Goal: Check status: Check status

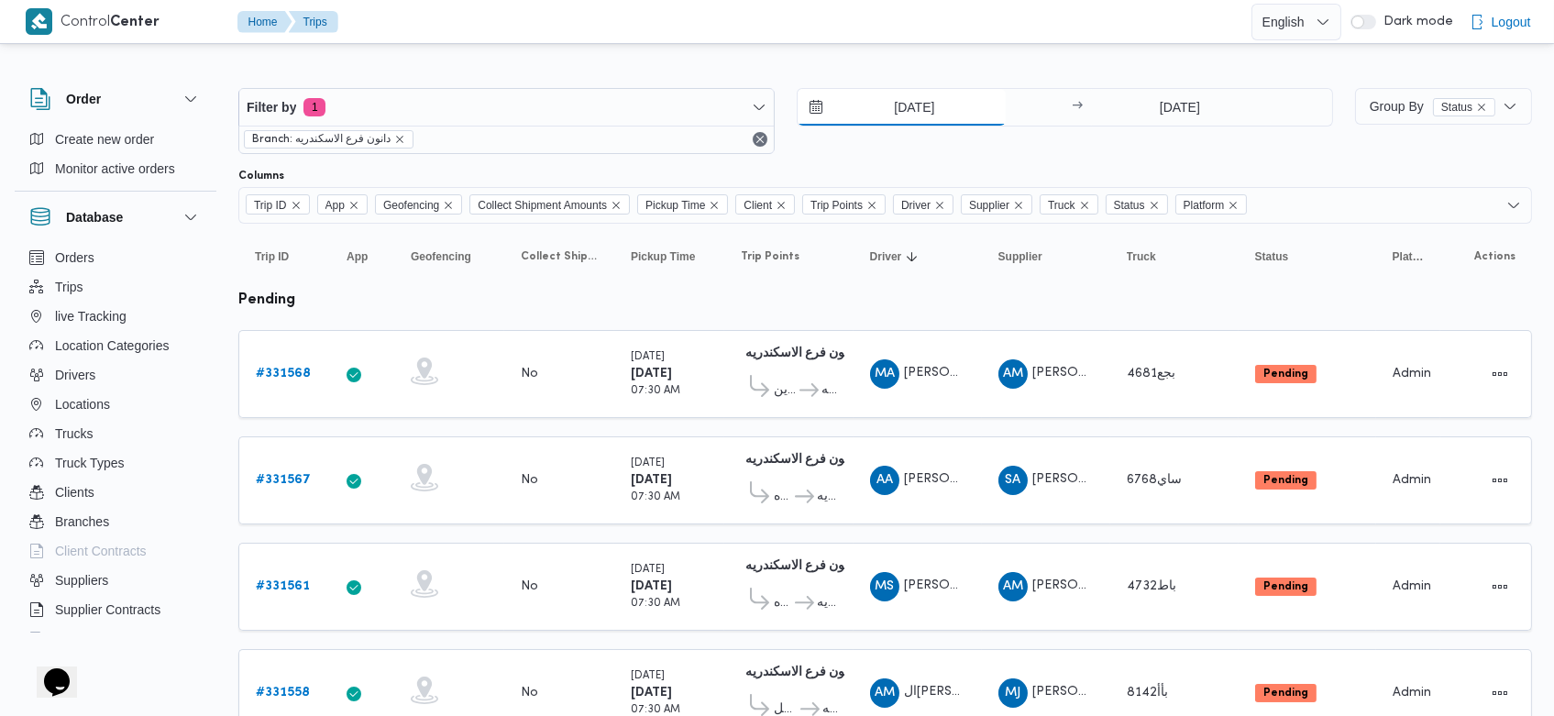
click at [880, 100] on input "[DATE]" at bounding box center [902, 107] width 208 height 37
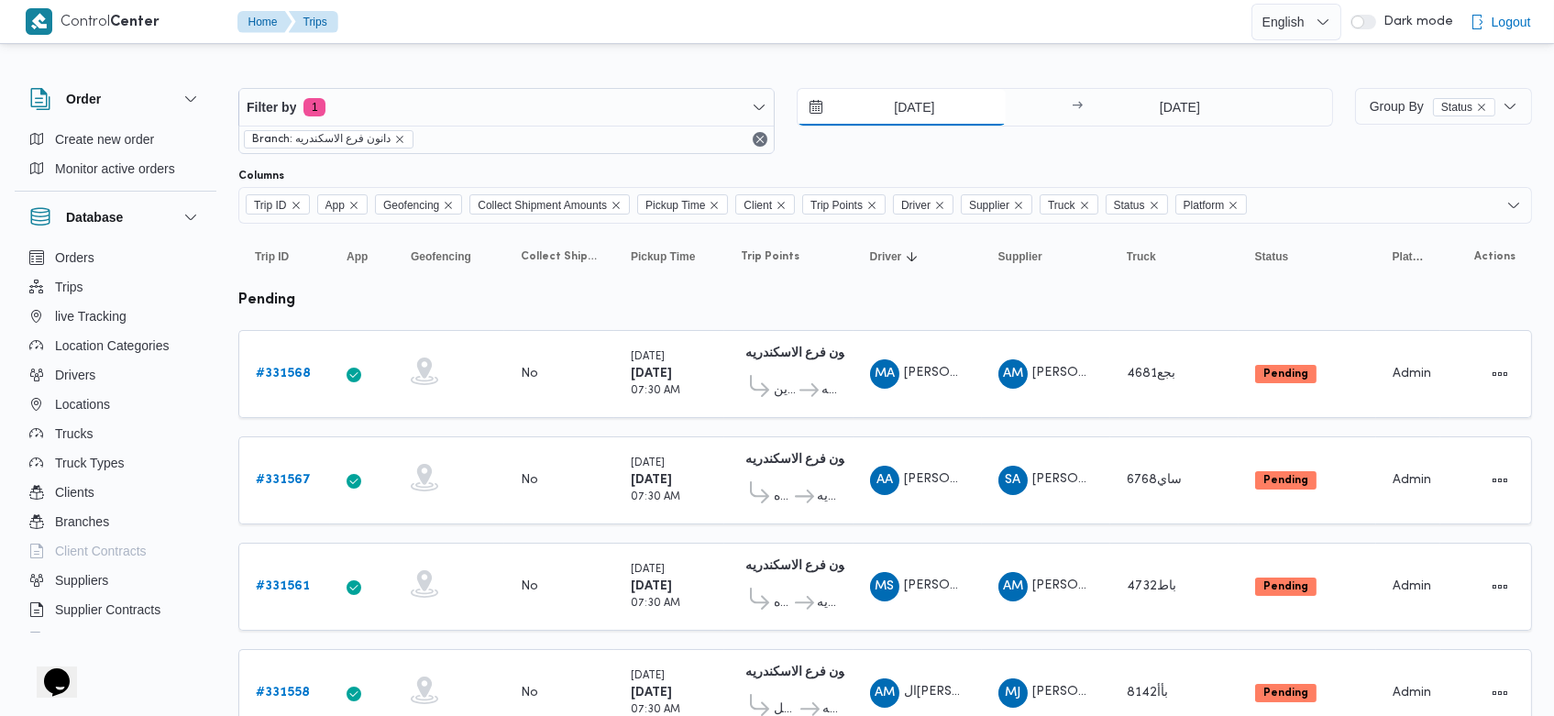
click at [885, 102] on input "[DATE]" at bounding box center [902, 107] width 208 height 37
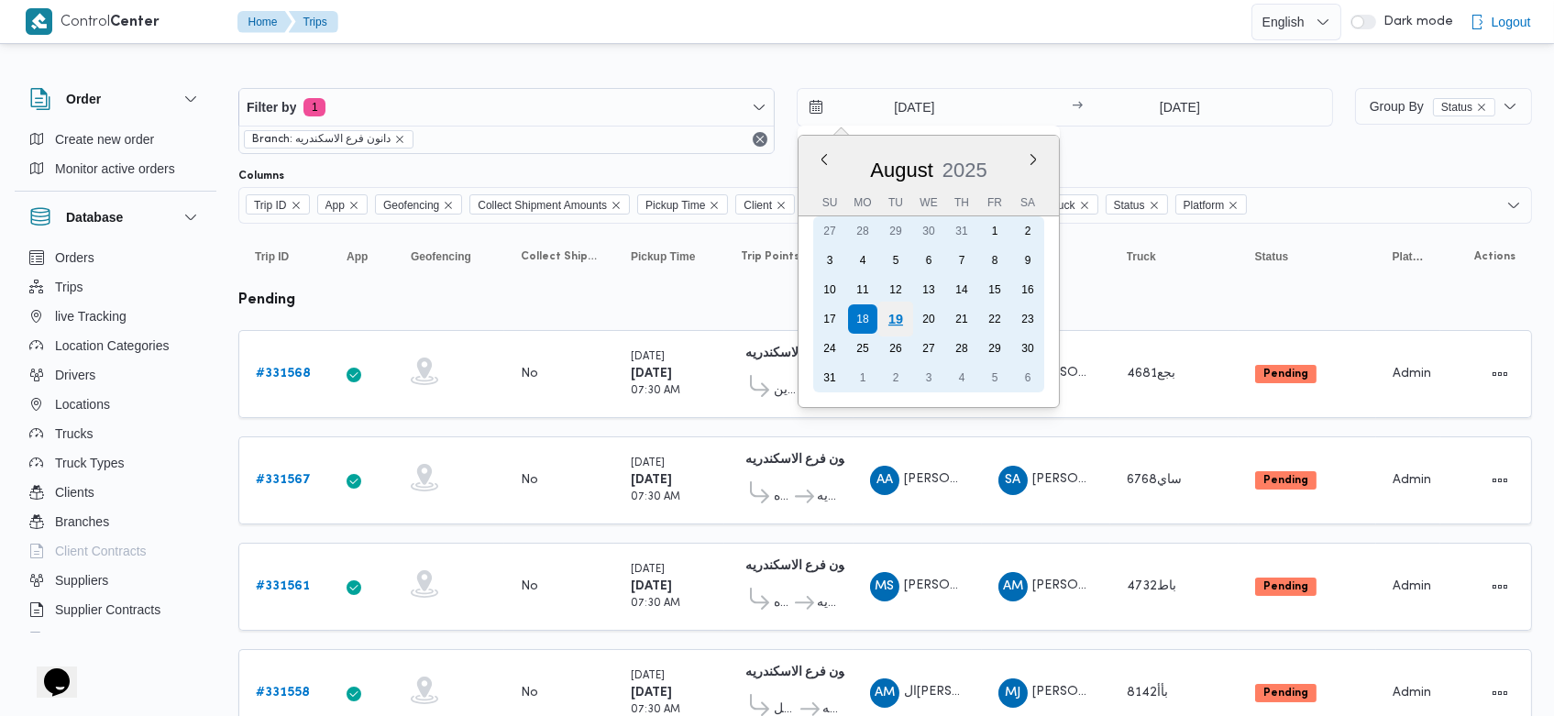
click at [895, 315] on div "19" at bounding box center [895, 319] width 35 height 35
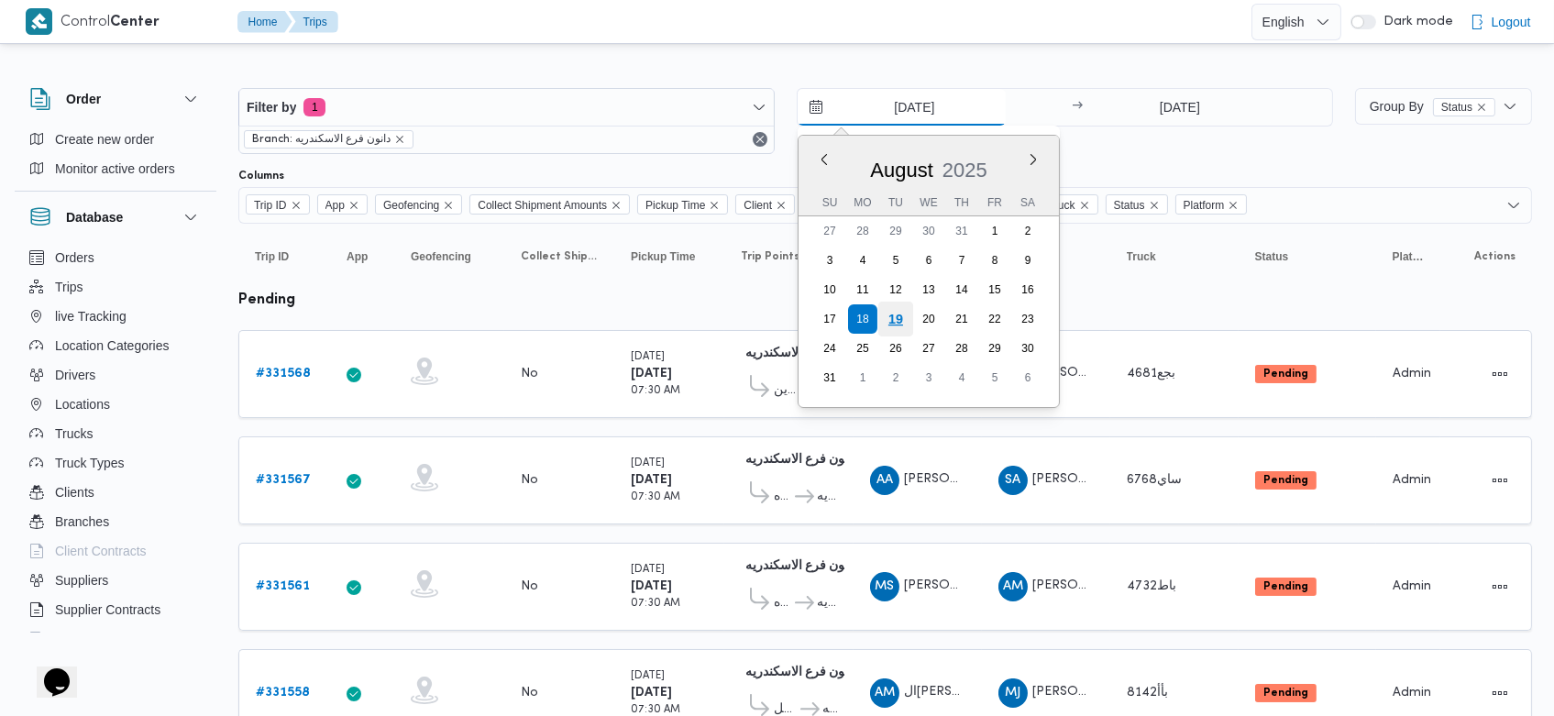
type input "[DATE]"
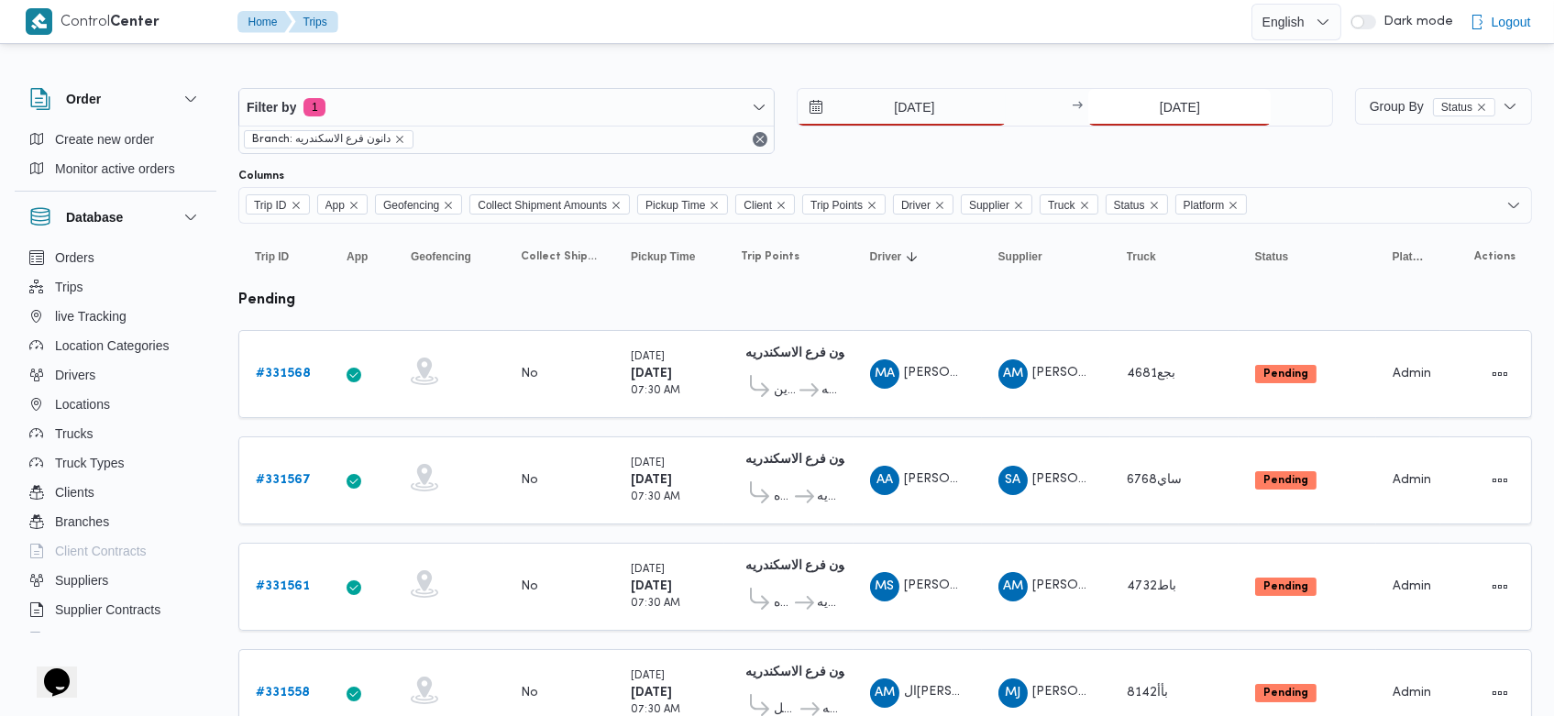
click at [1160, 99] on input "18/8/2025" at bounding box center [1179, 107] width 182 height 37
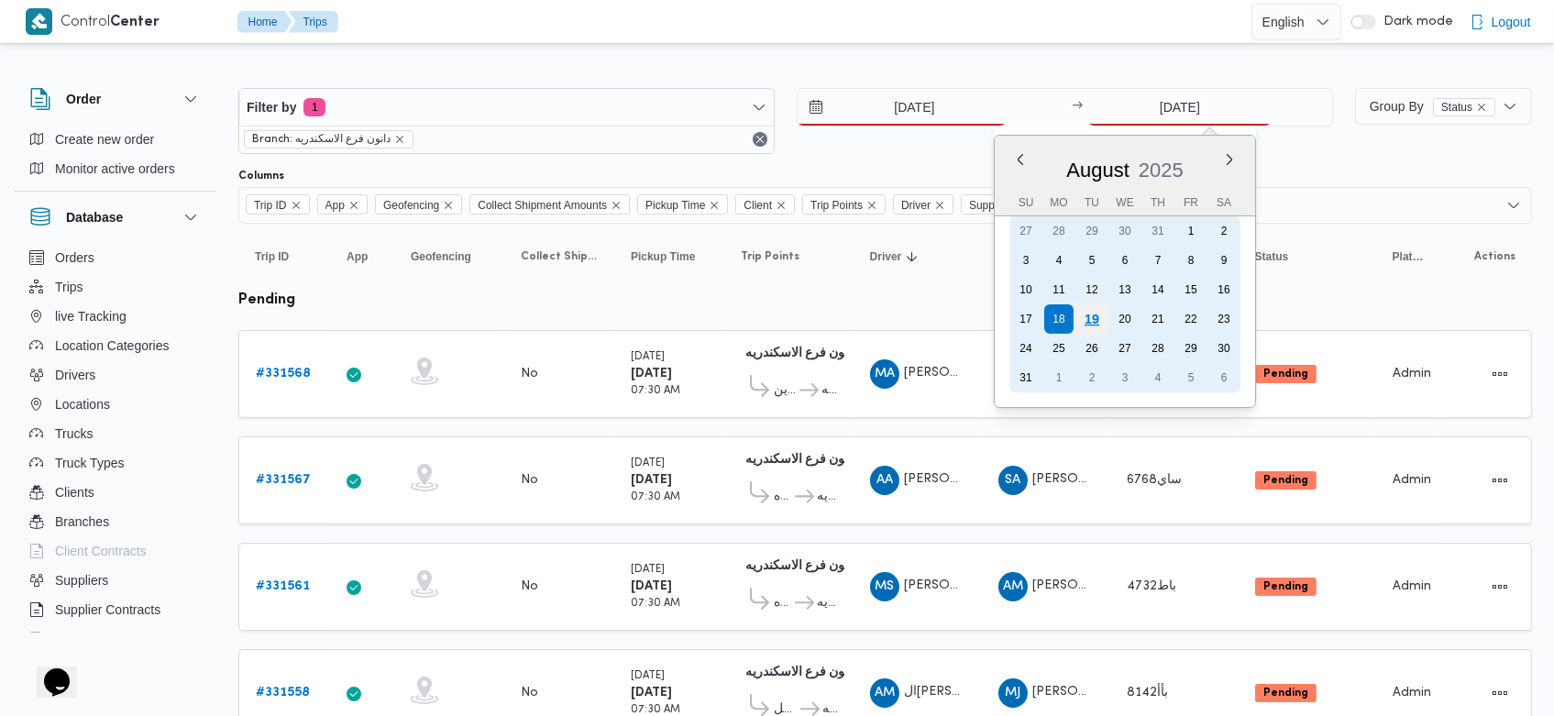
click at [1093, 302] on div "19" at bounding box center [1092, 319] width 35 height 35
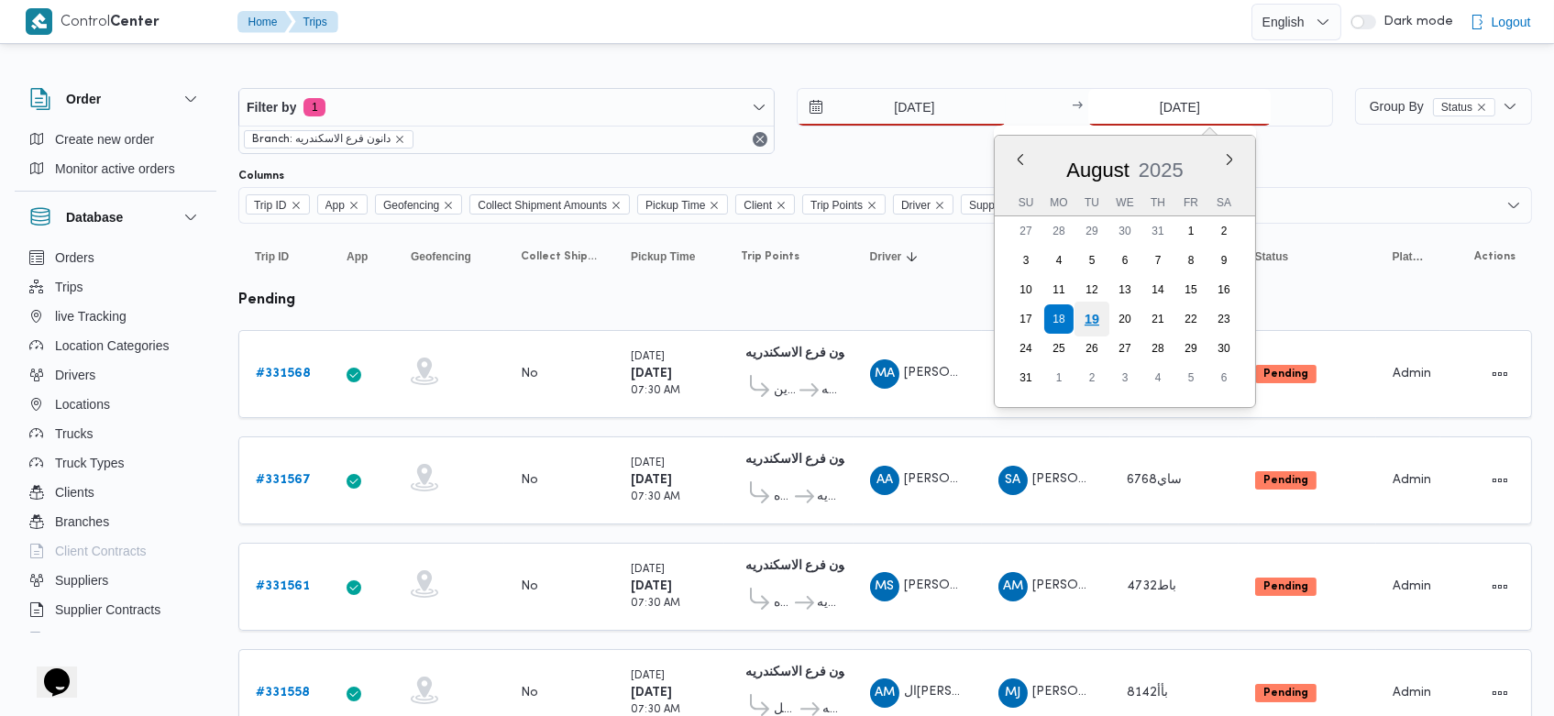
type input "[DATE]"
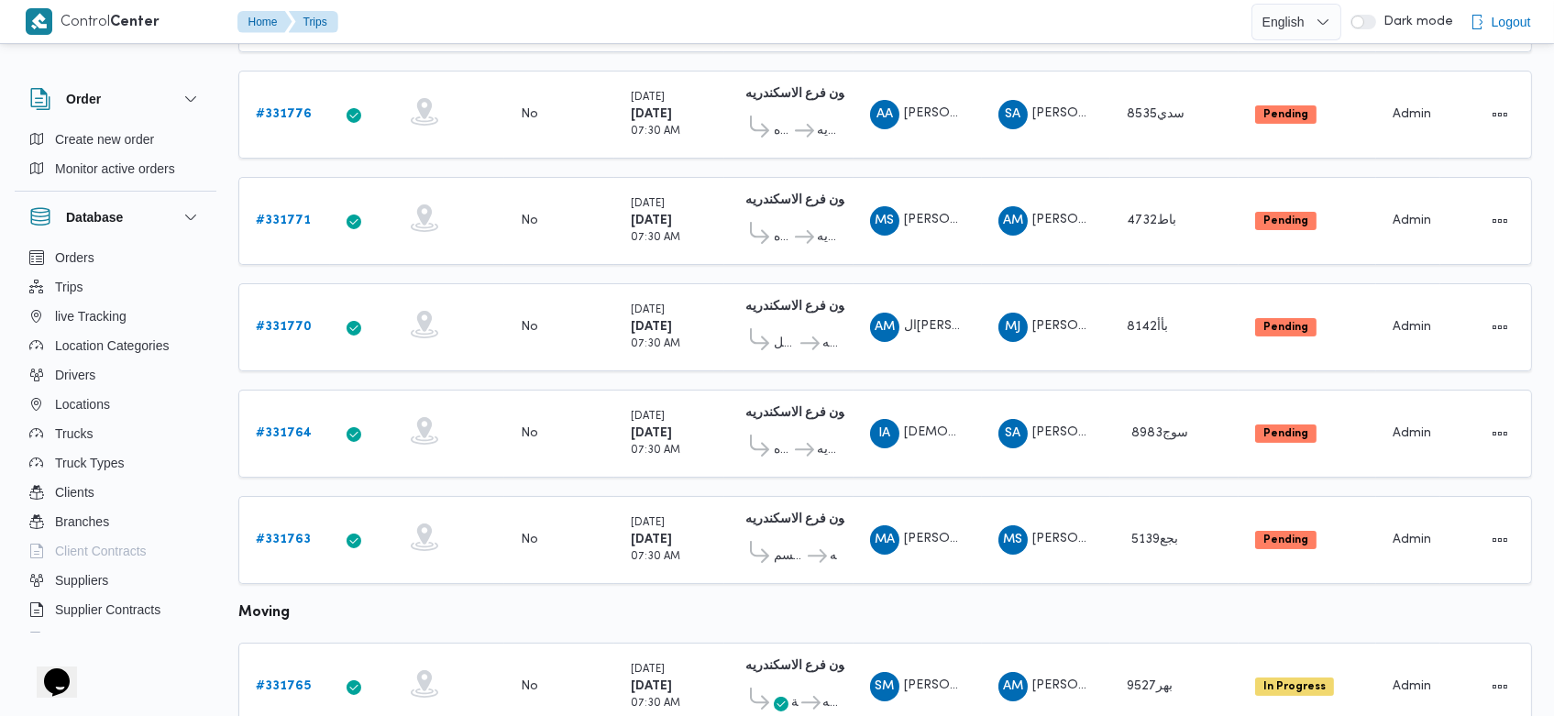
scroll to position [367, 0]
click at [280, 533] on b "# 331763" at bounding box center [283, 539] width 55 height 12
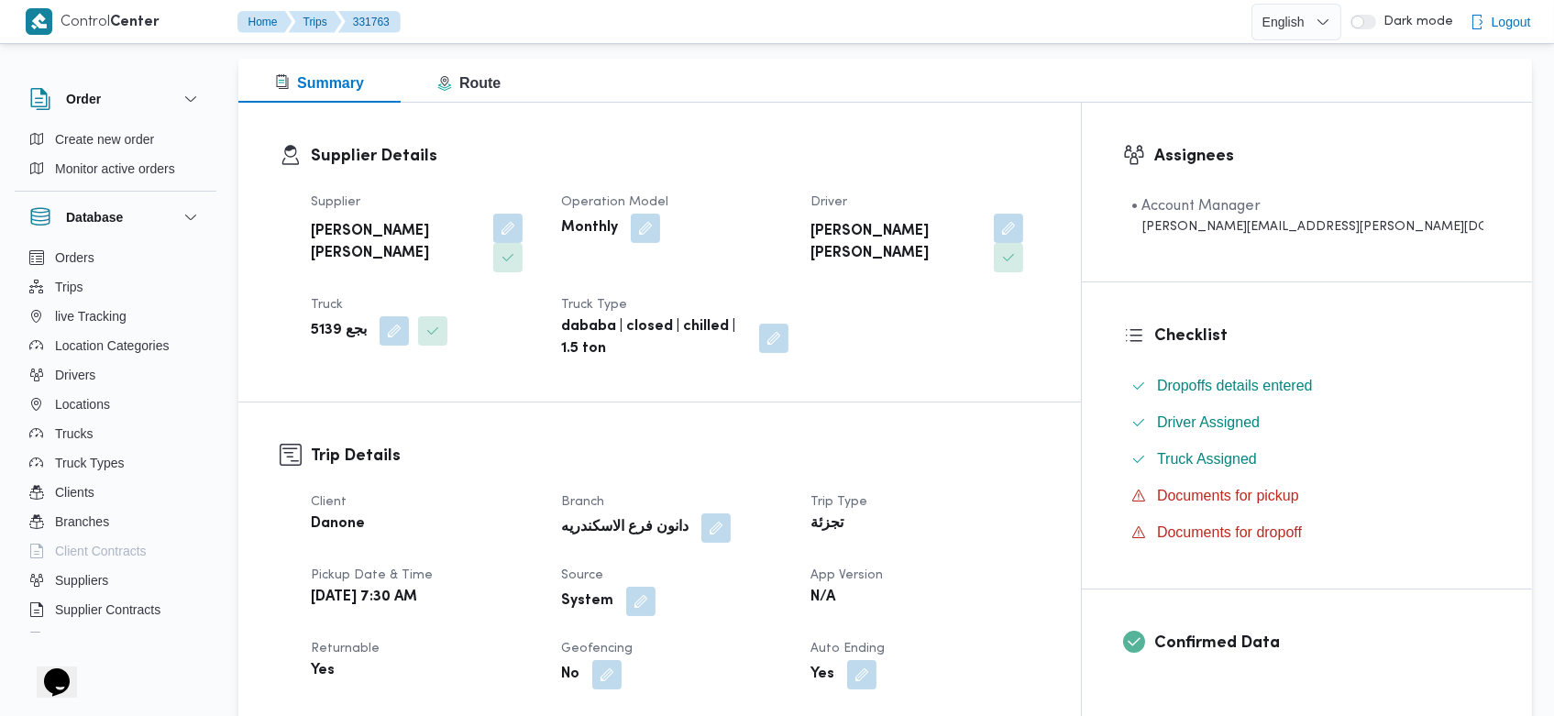
scroll to position [232, 0]
click at [1023, 231] on button "button" at bounding box center [1008, 228] width 29 height 29
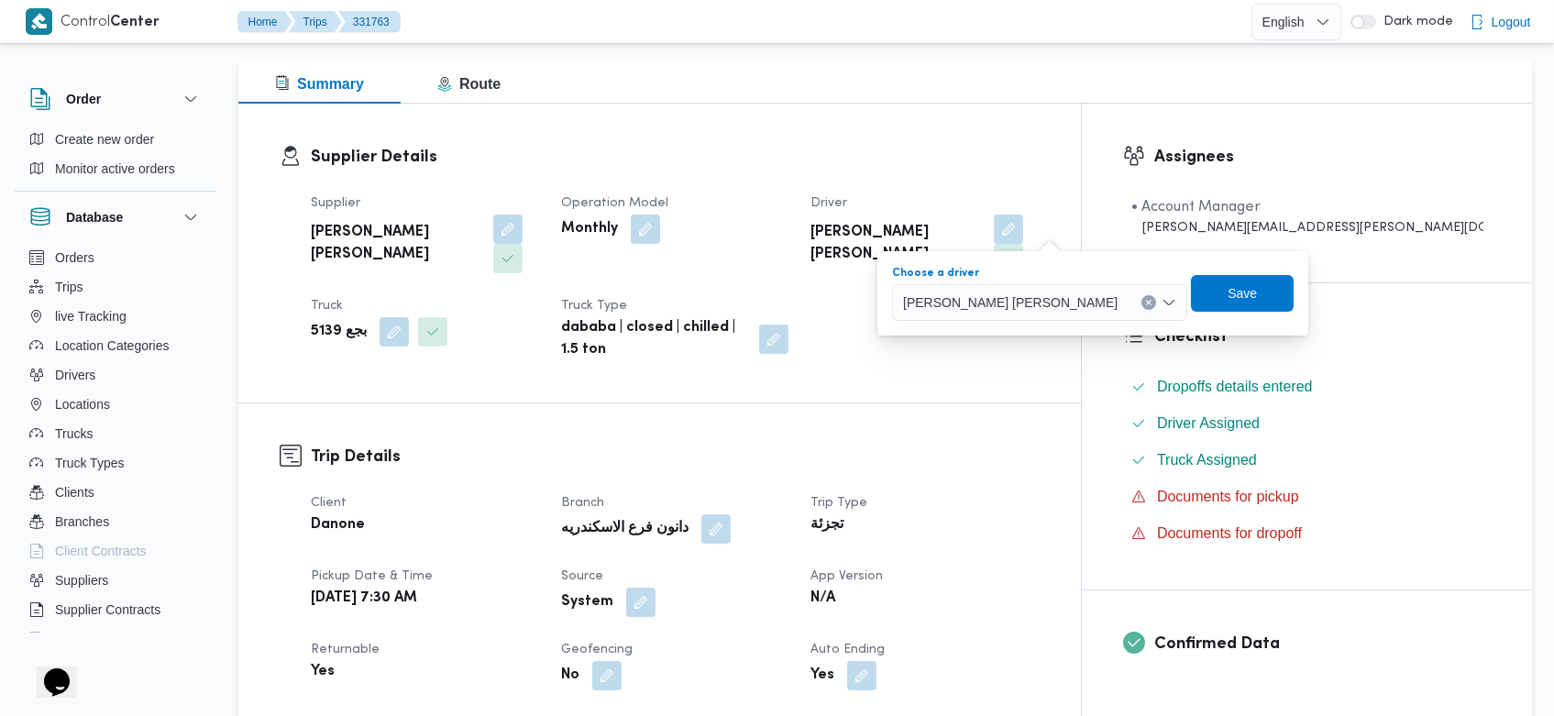
click at [1069, 305] on div "محمد عوض محمد قطب" at bounding box center [1039, 302] width 295 height 37
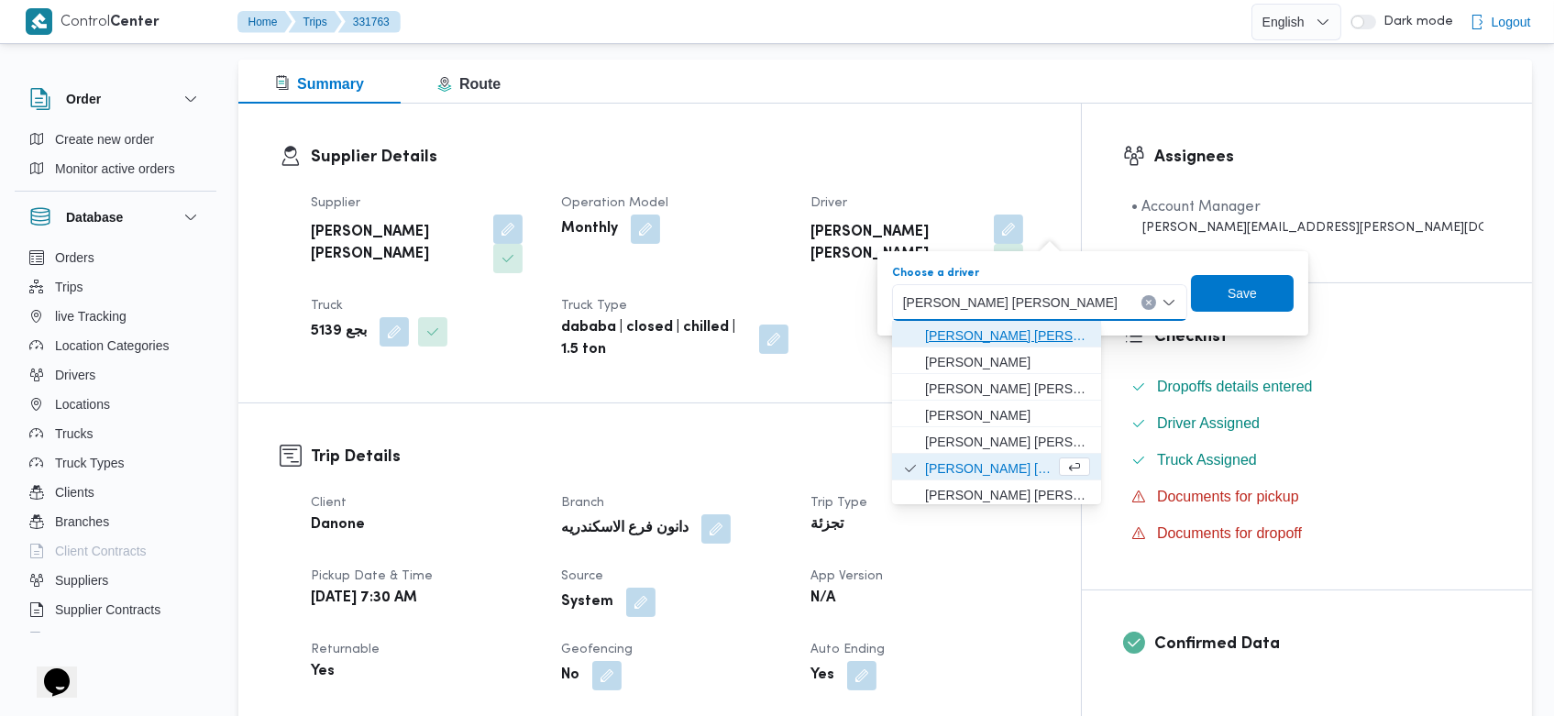
click at [1042, 343] on span "محمود سامى عبدالله ابراهيم خليفة" at bounding box center [1007, 336] width 165 height 22
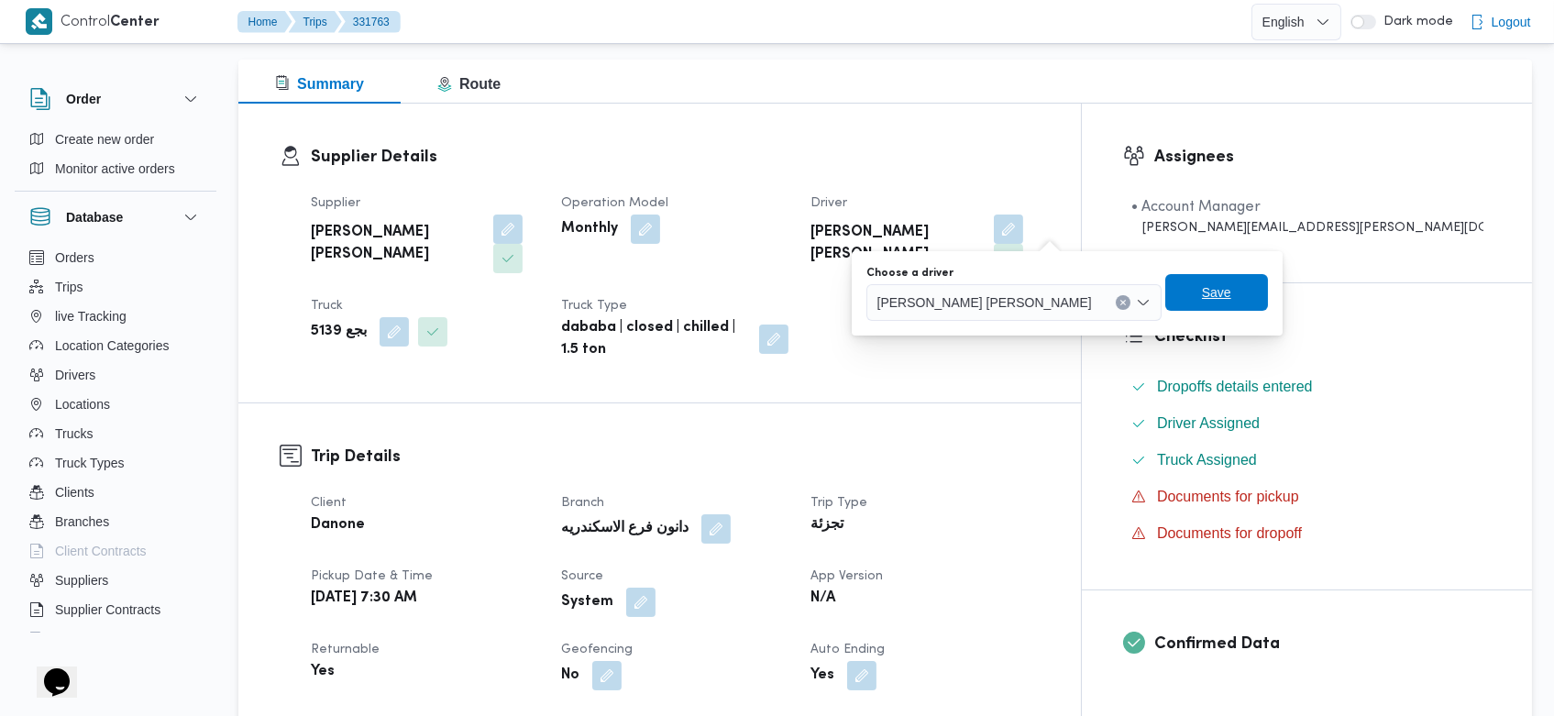
click at [1210, 283] on span "Save" at bounding box center [1216, 292] width 103 height 37
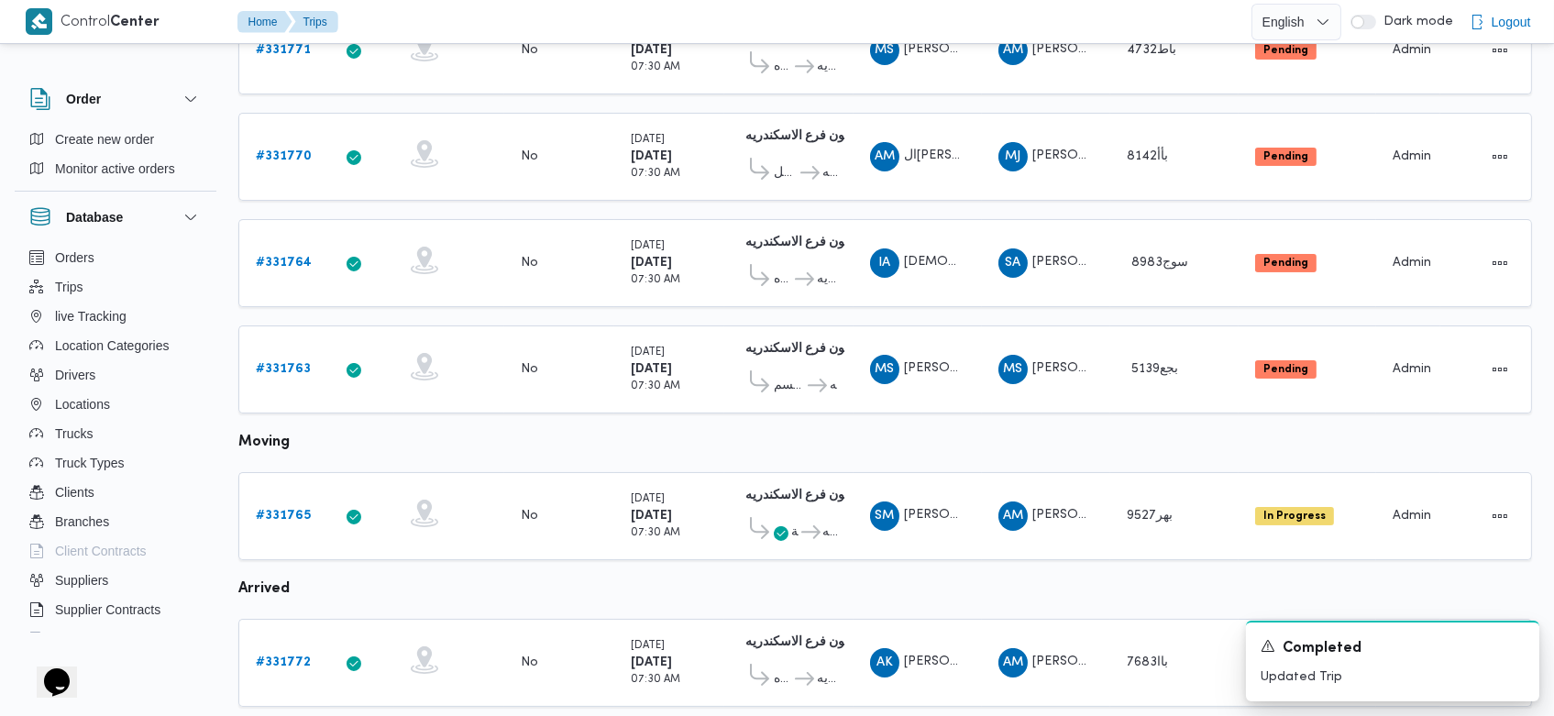
scroll to position [541, 0]
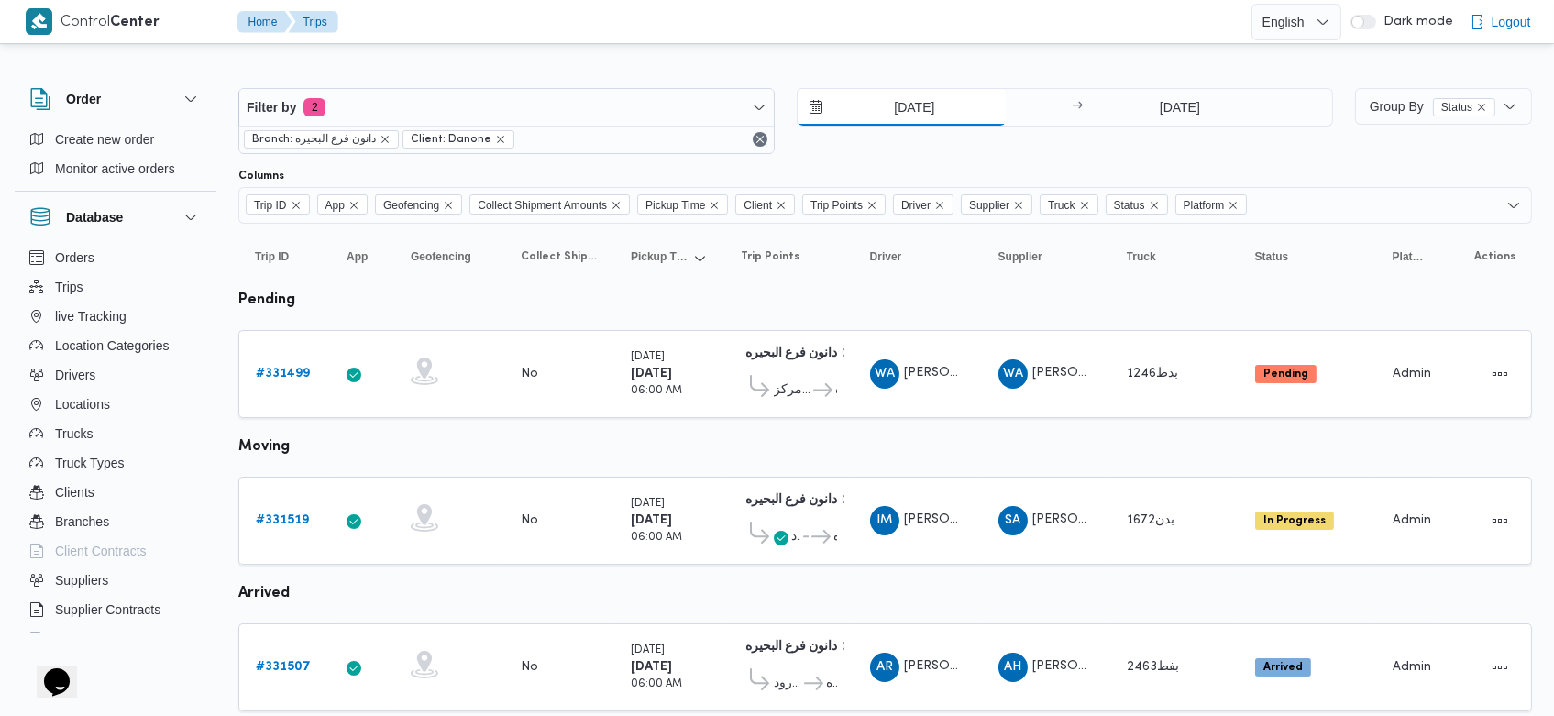
click at [885, 109] on input "[DATE]" at bounding box center [902, 107] width 208 height 37
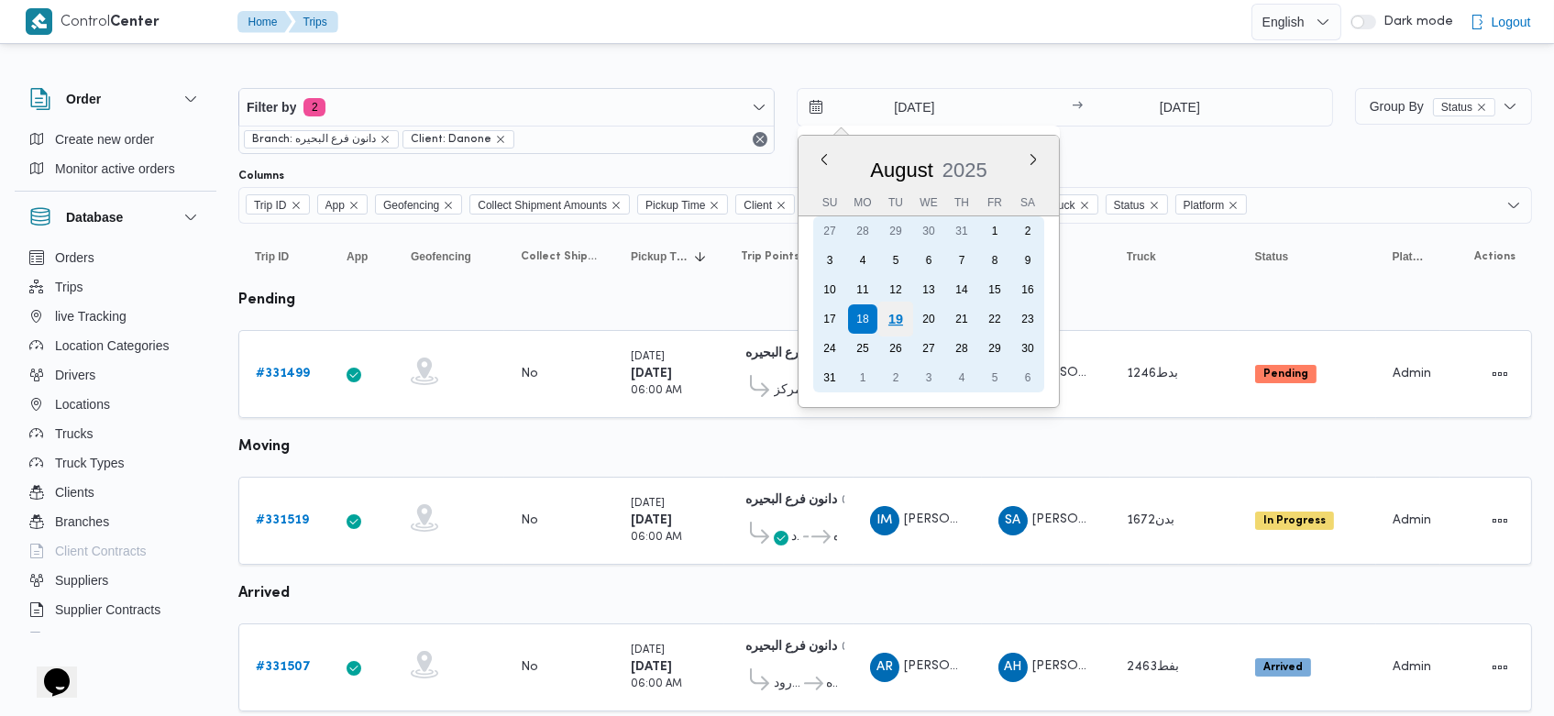
click at [898, 308] on div "19" at bounding box center [895, 319] width 35 height 35
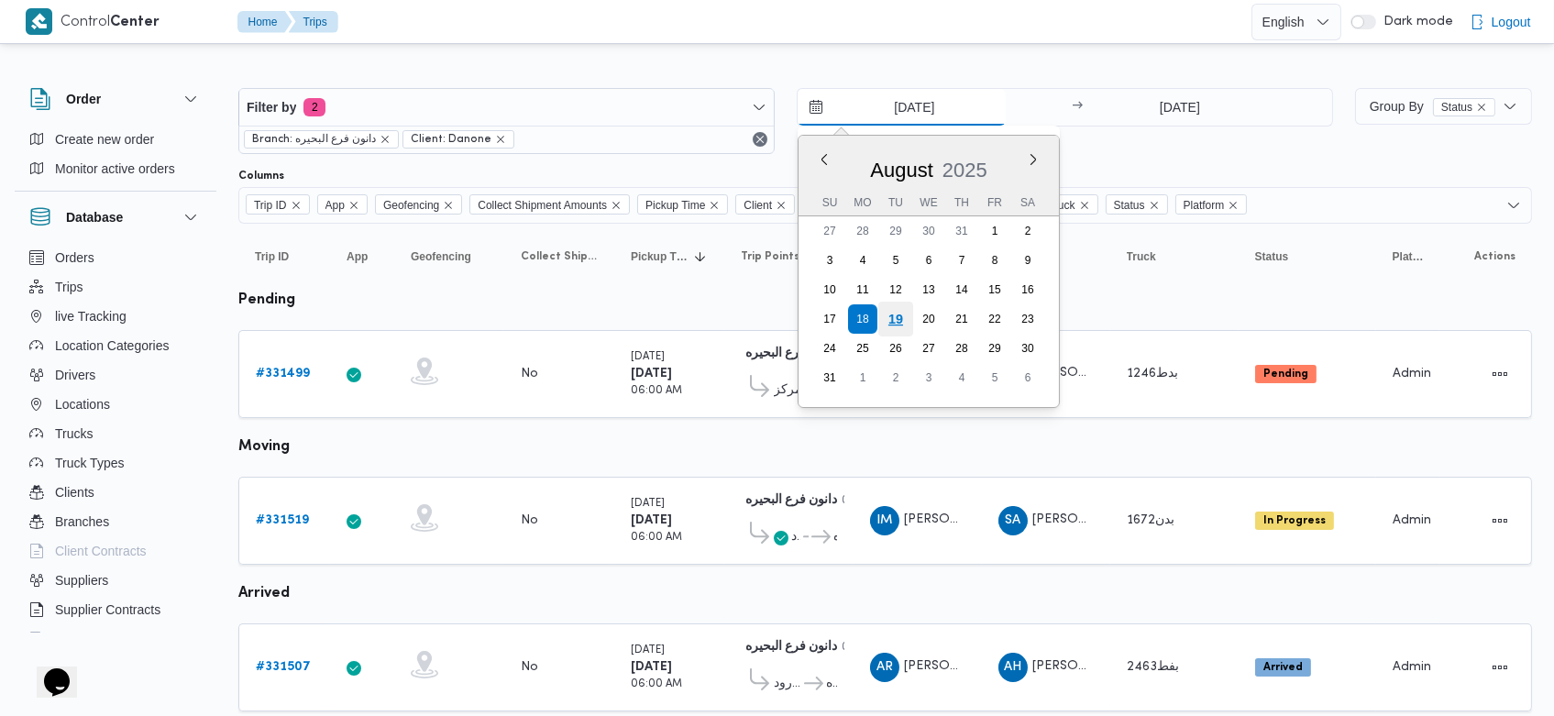
type input "[DATE]"
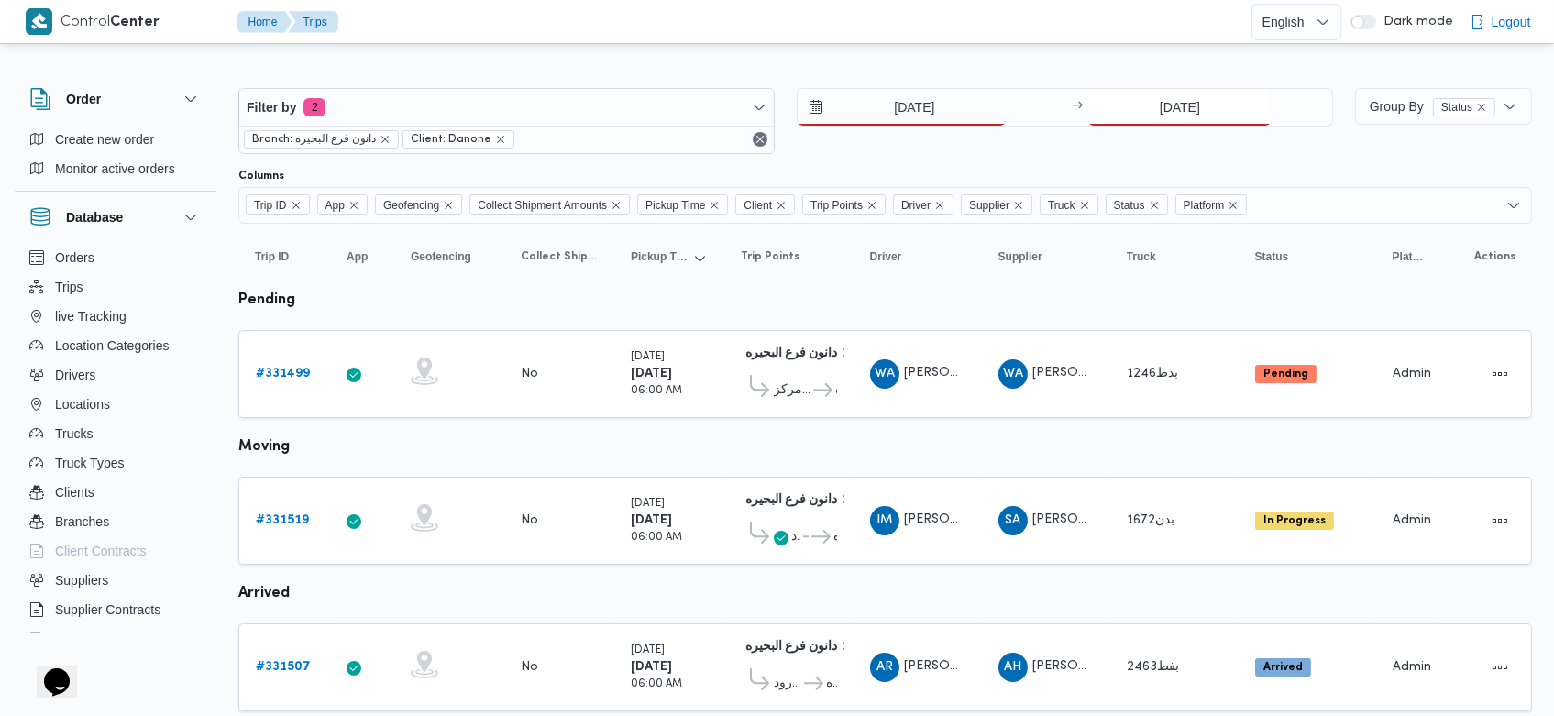
click at [1152, 108] on input "[DATE]" at bounding box center [1179, 107] width 182 height 37
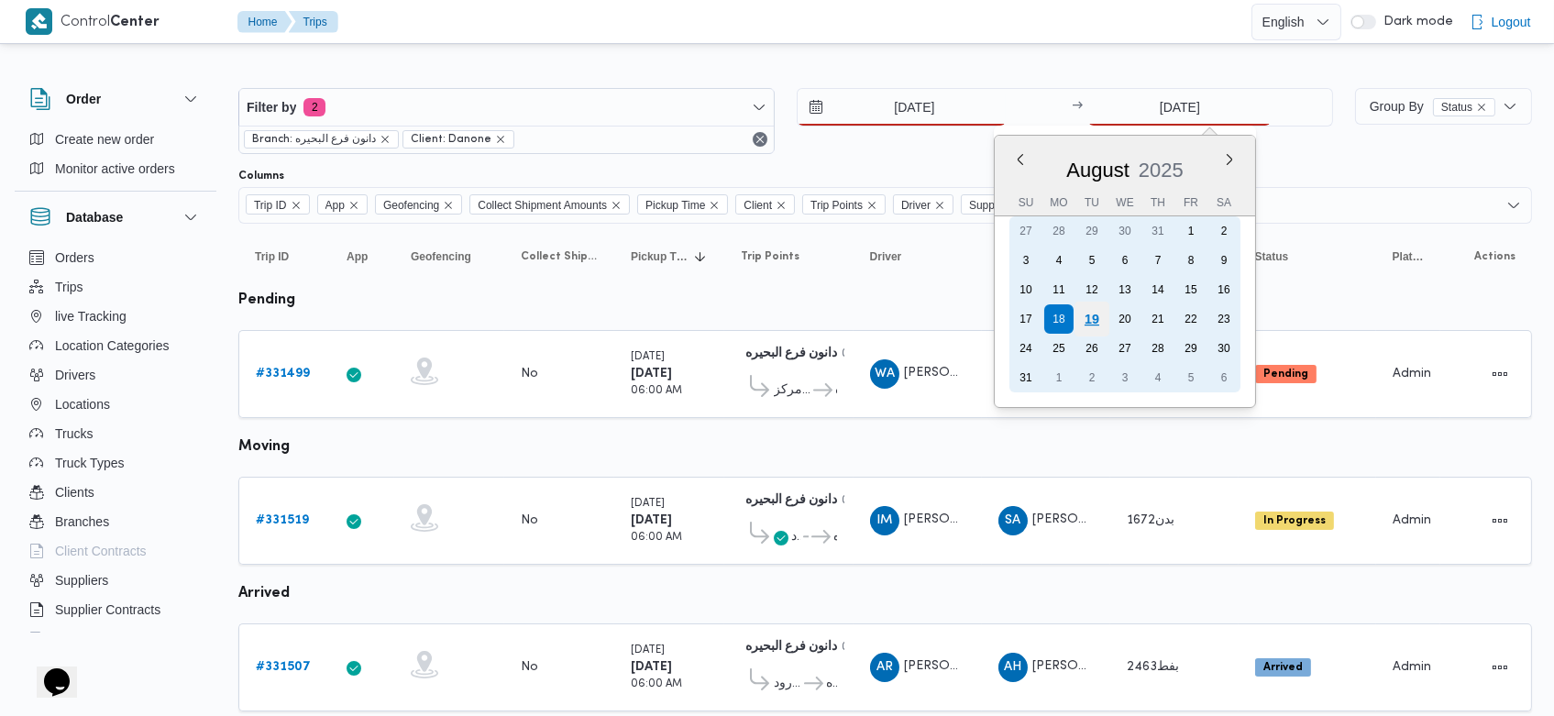
click at [1099, 308] on div "19" at bounding box center [1092, 319] width 35 height 35
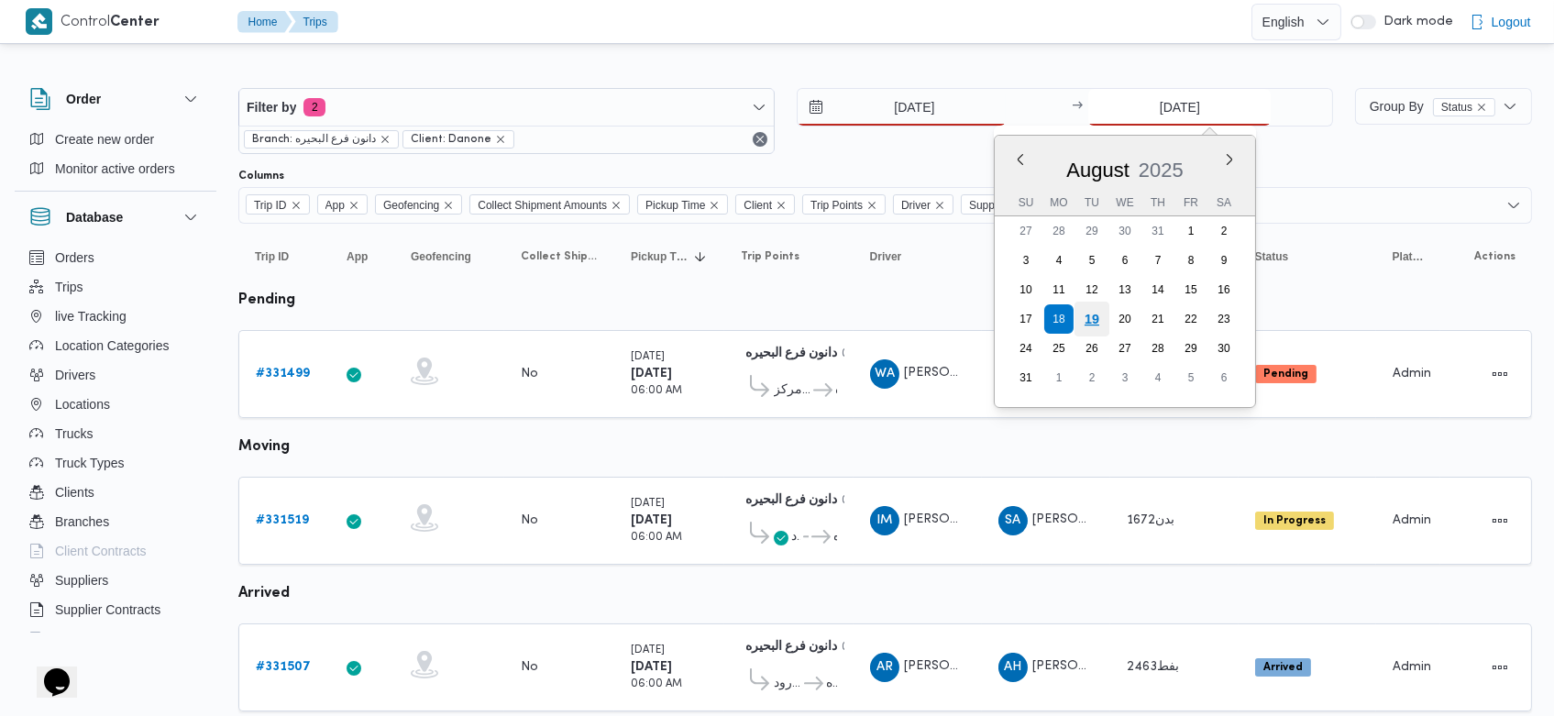
type input "[DATE]"
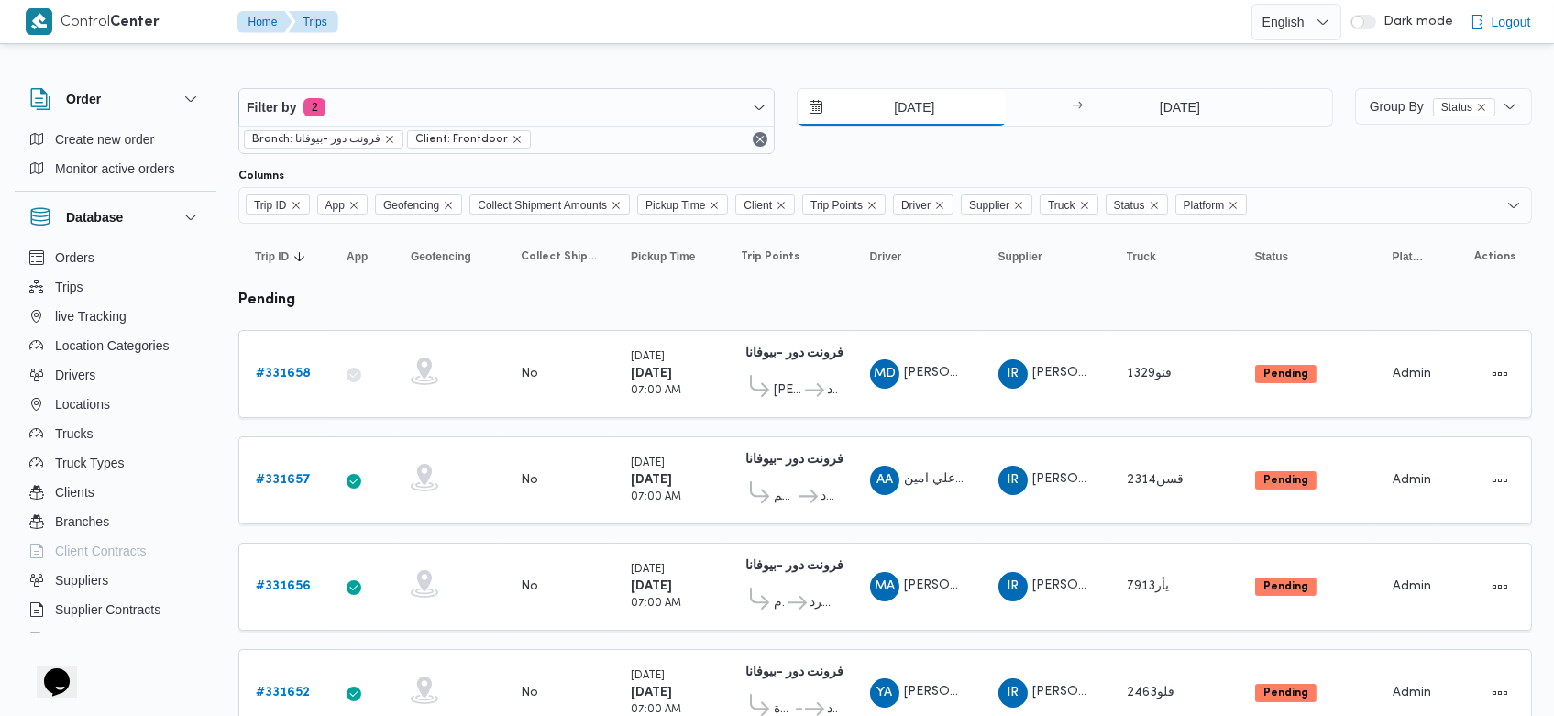
click at [883, 105] on input "18/8/2025" at bounding box center [902, 107] width 208 height 37
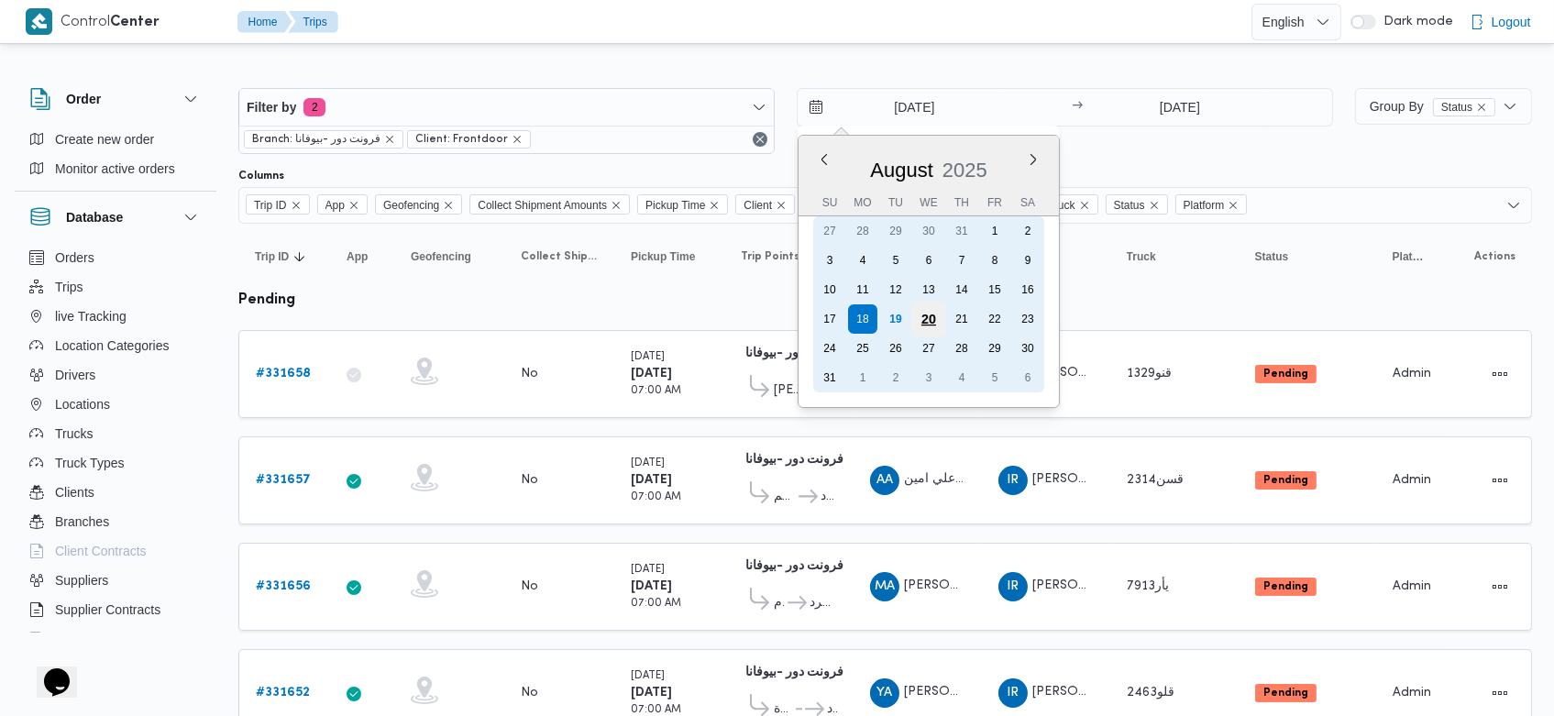
click at [912, 321] on div "20" at bounding box center [928, 319] width 35 height 35
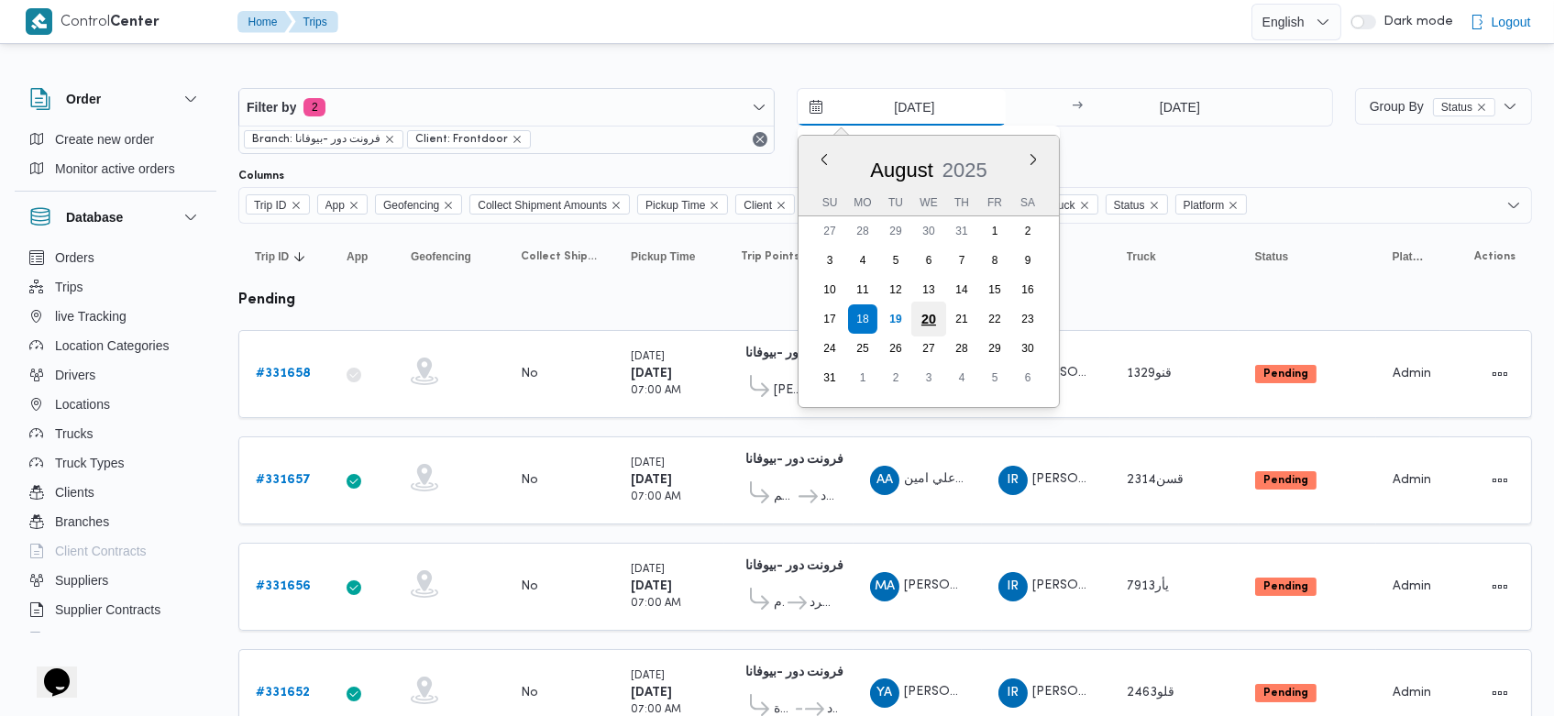
type input "20/8/2025"
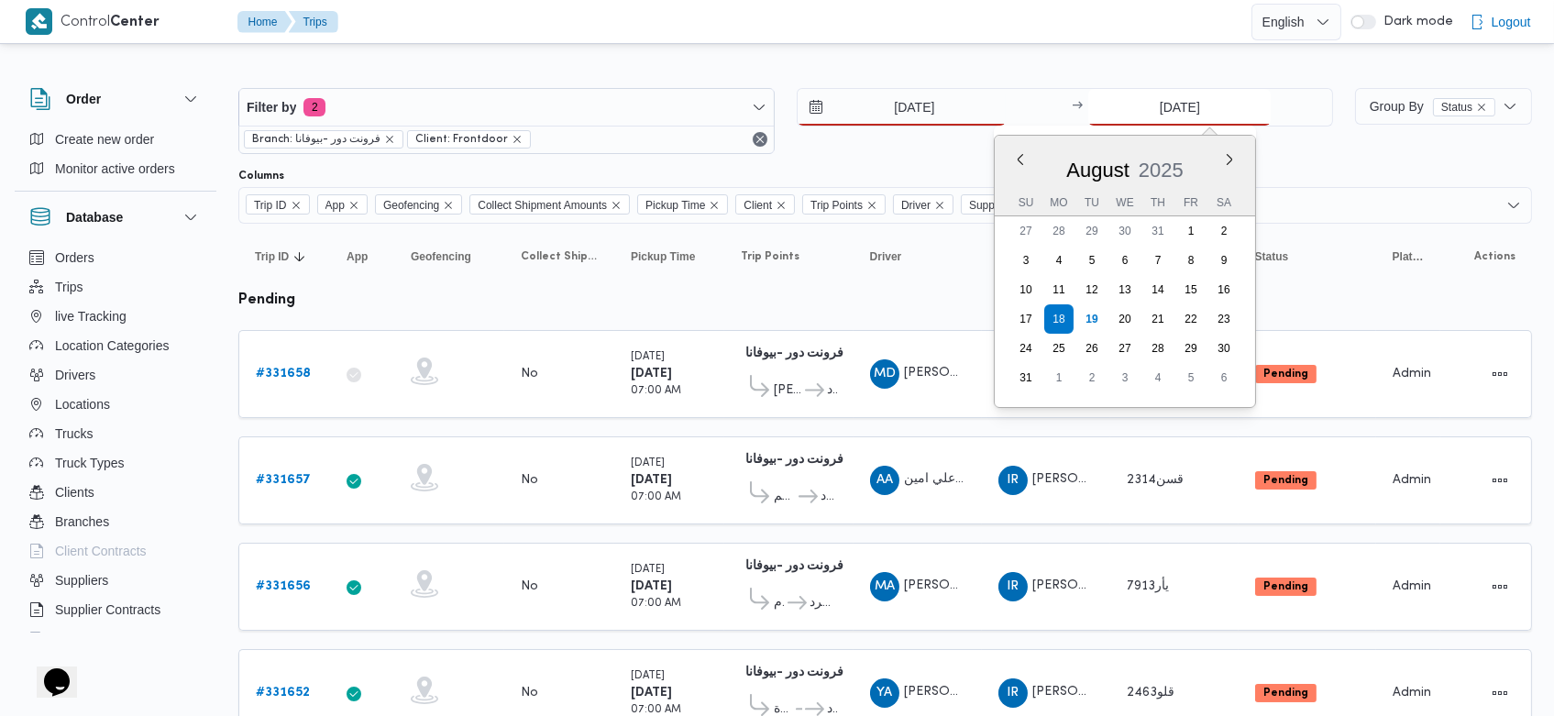
click at [1144, 108] on input "18/8/2025" at bounding box center [1179, 107] width 182 height 37
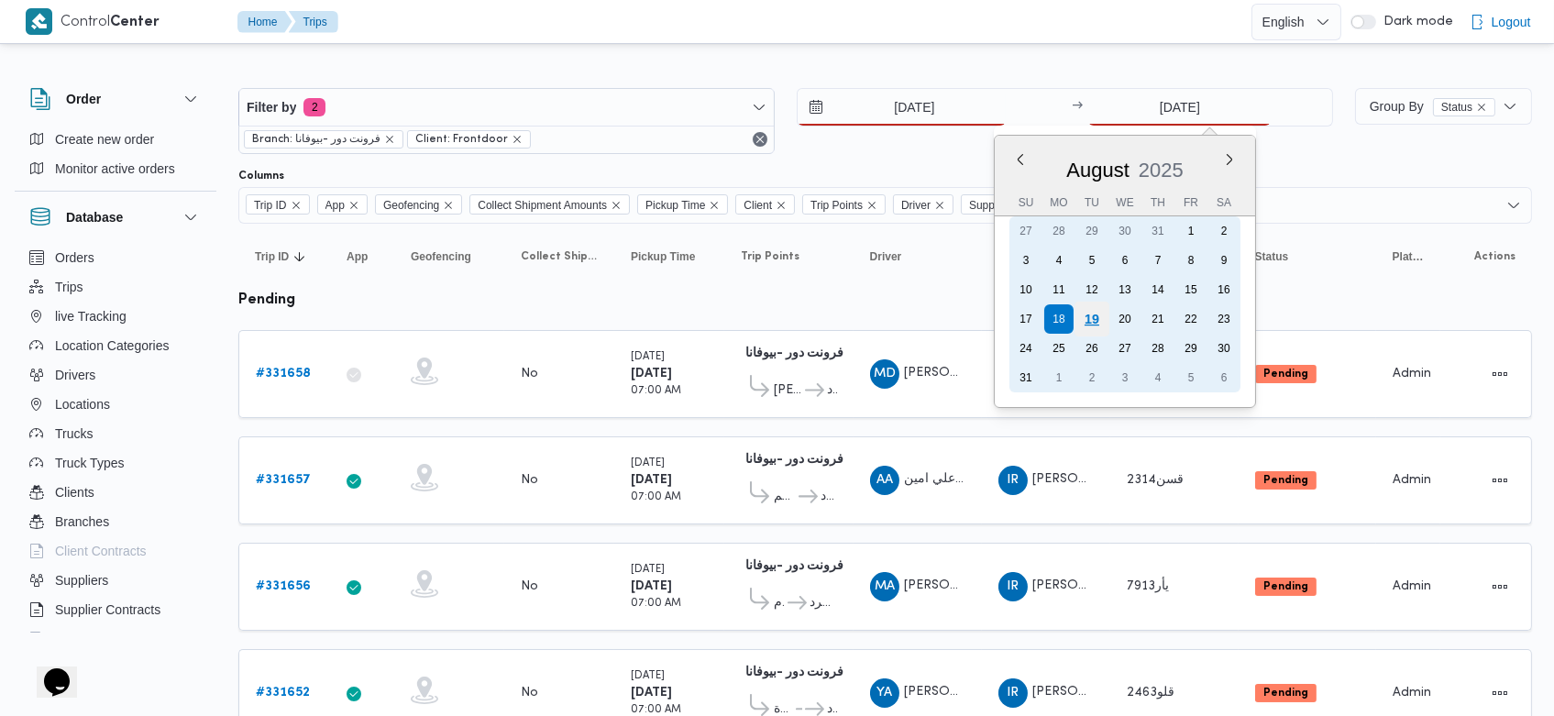
click at [1097, 324] on div "19" at bounding box center [1092, 319] width 35 height 35
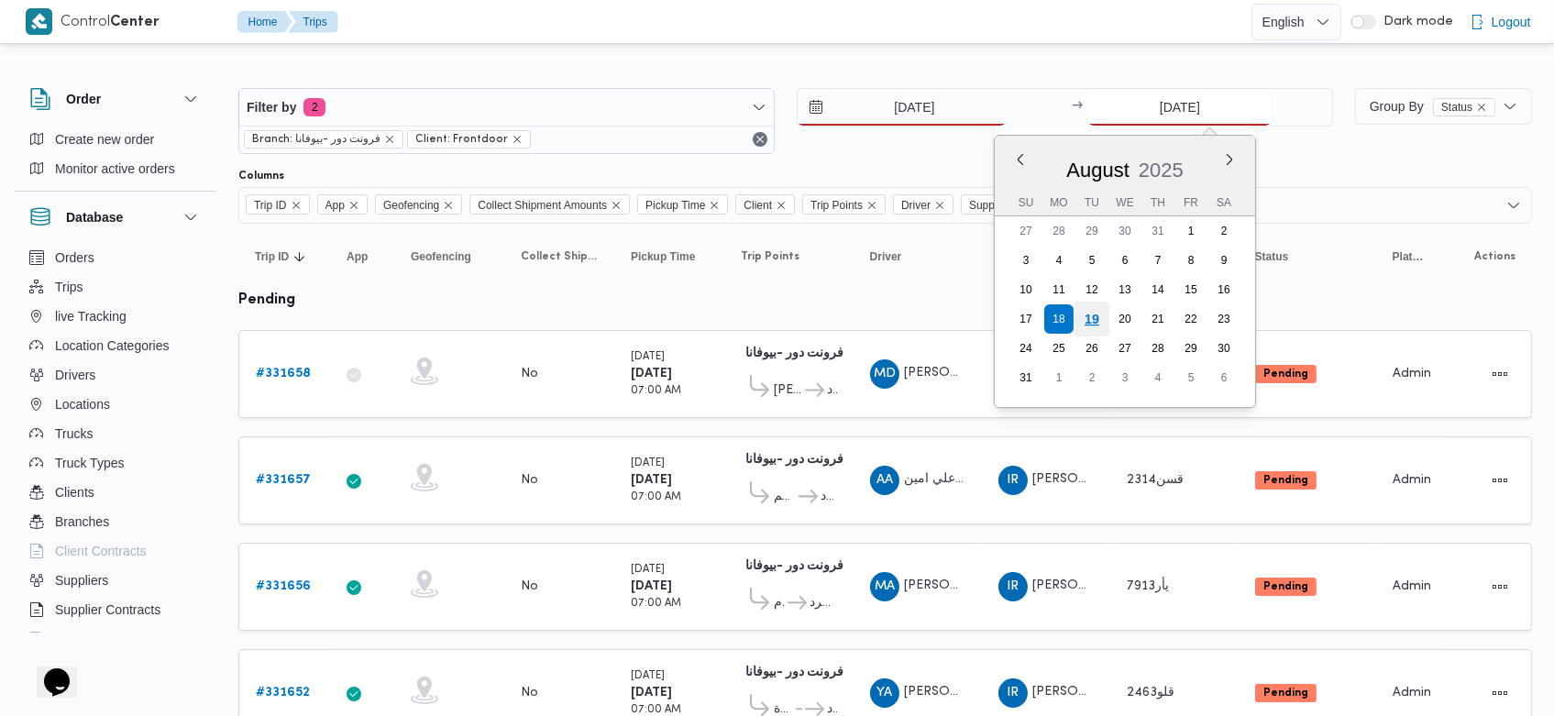
type input "[DATE]"
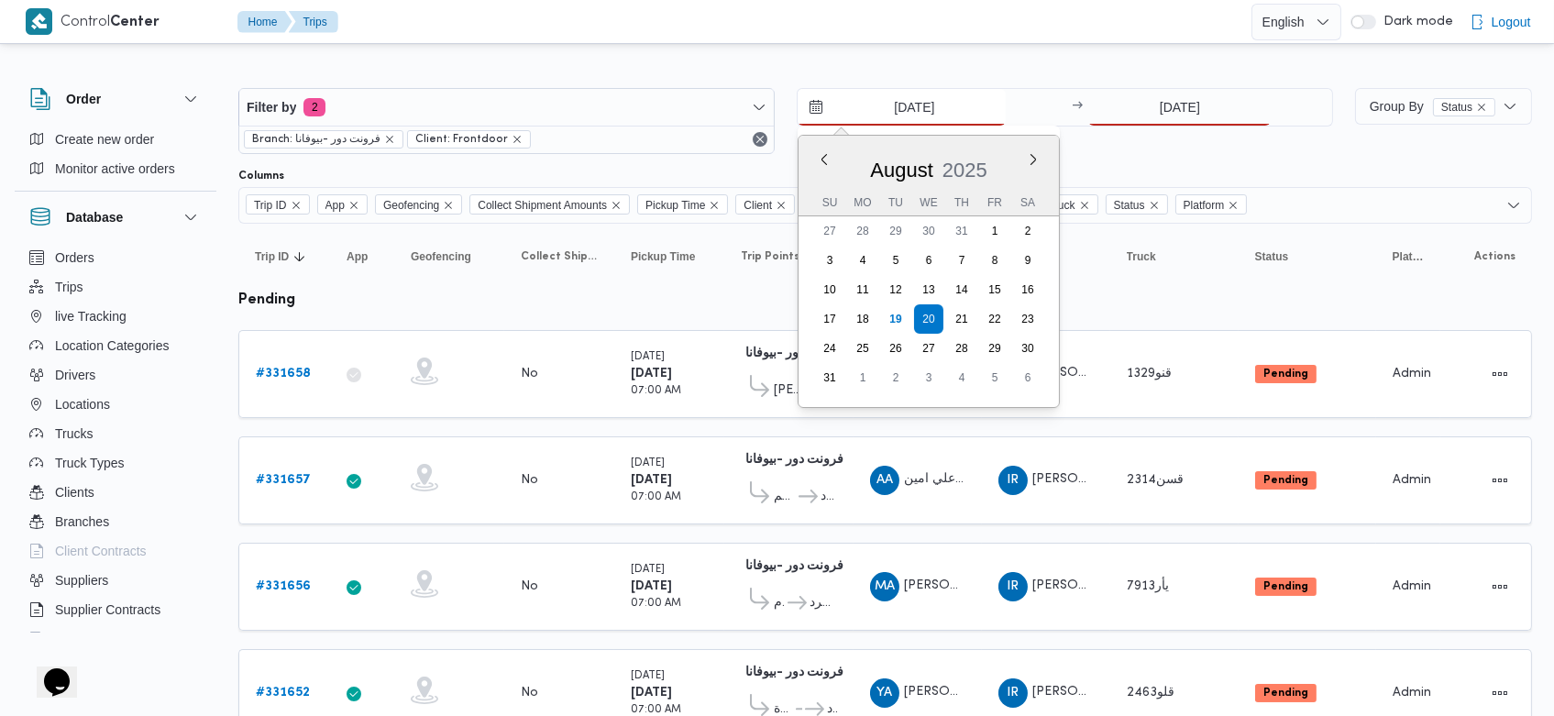
click at [881, 94] on input "20/8/2025" at bounding box center [902, 107] width 208 height 37
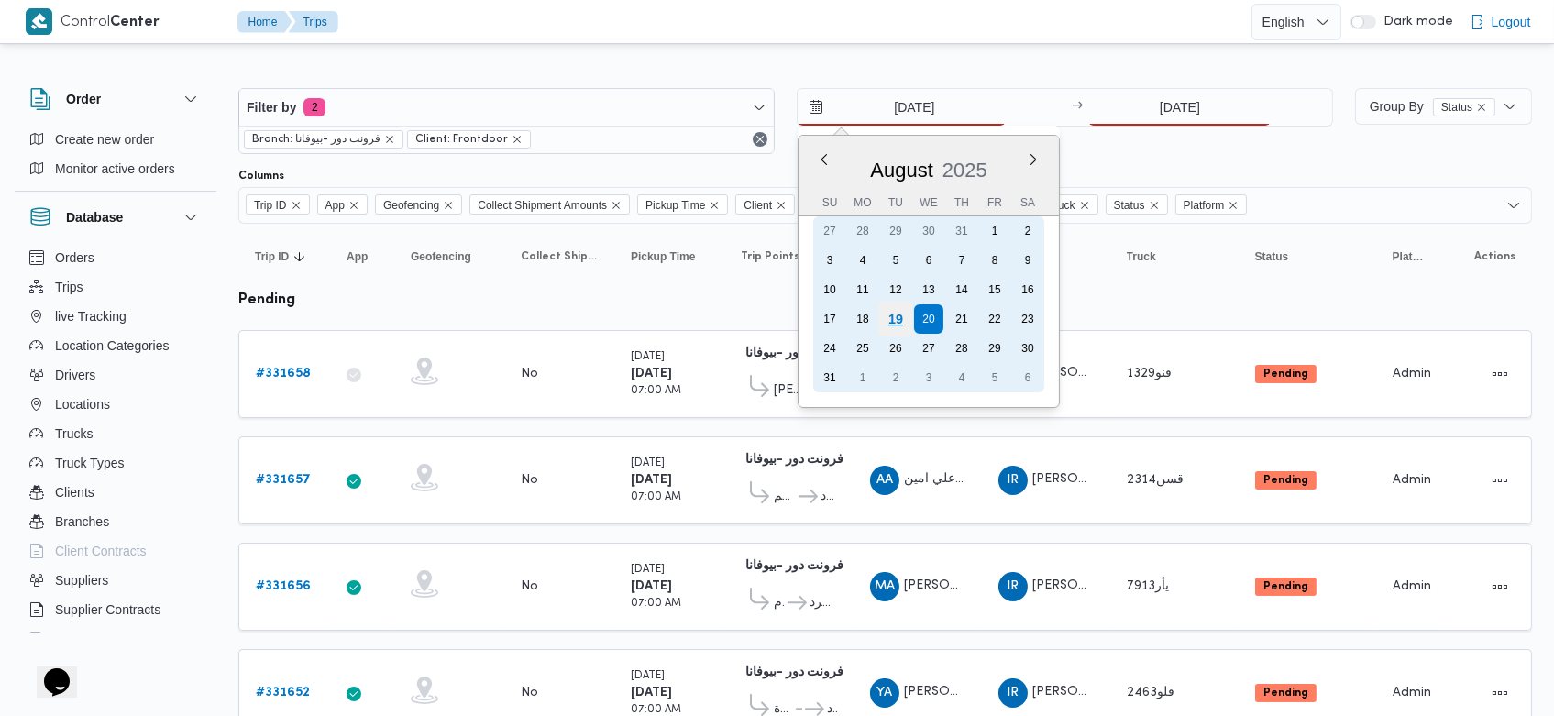
click at [900, 322] on div "19" at bounding box center [895, 319] width 35 height 35
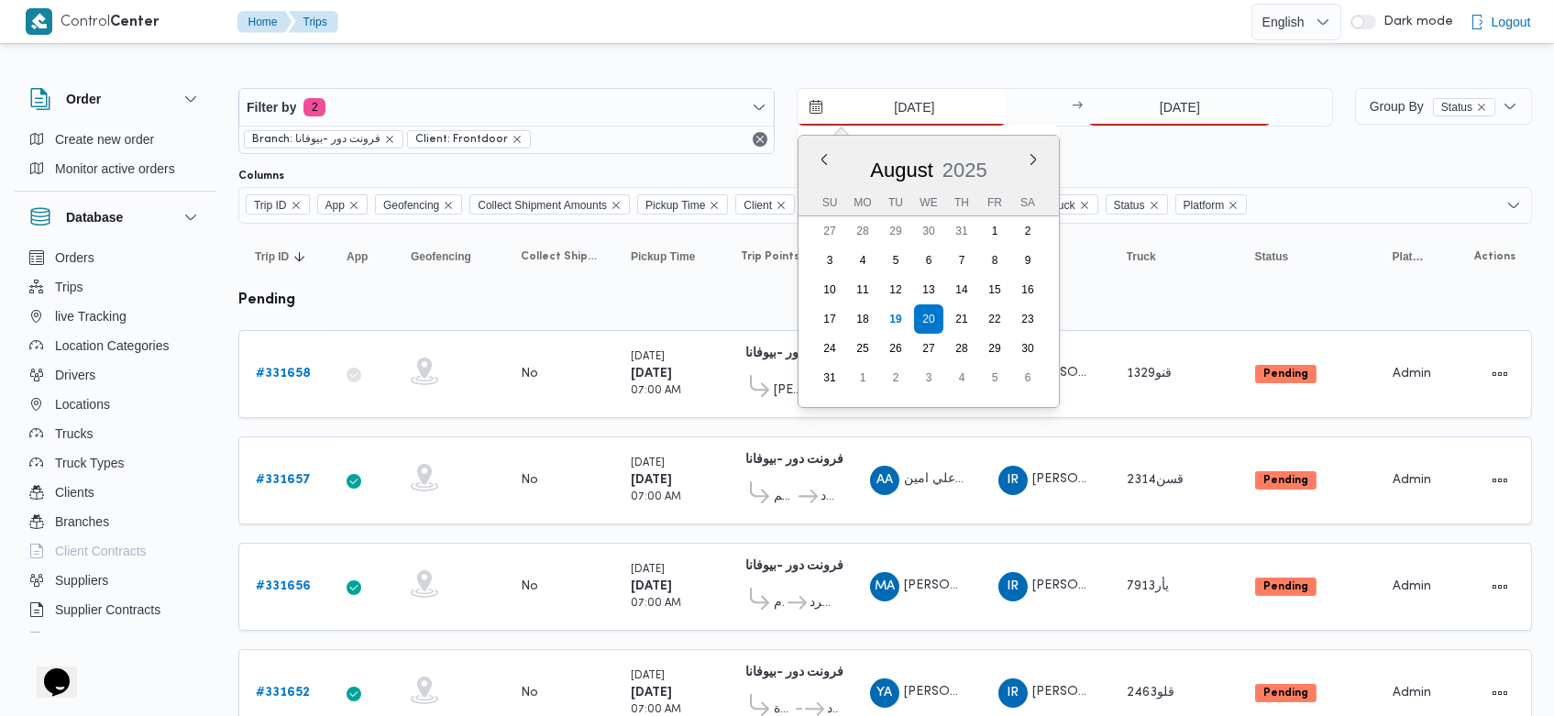
type input "[DATE]"
click at [718, 64] on div at bounding box center [885, 73] width 1294 height 29
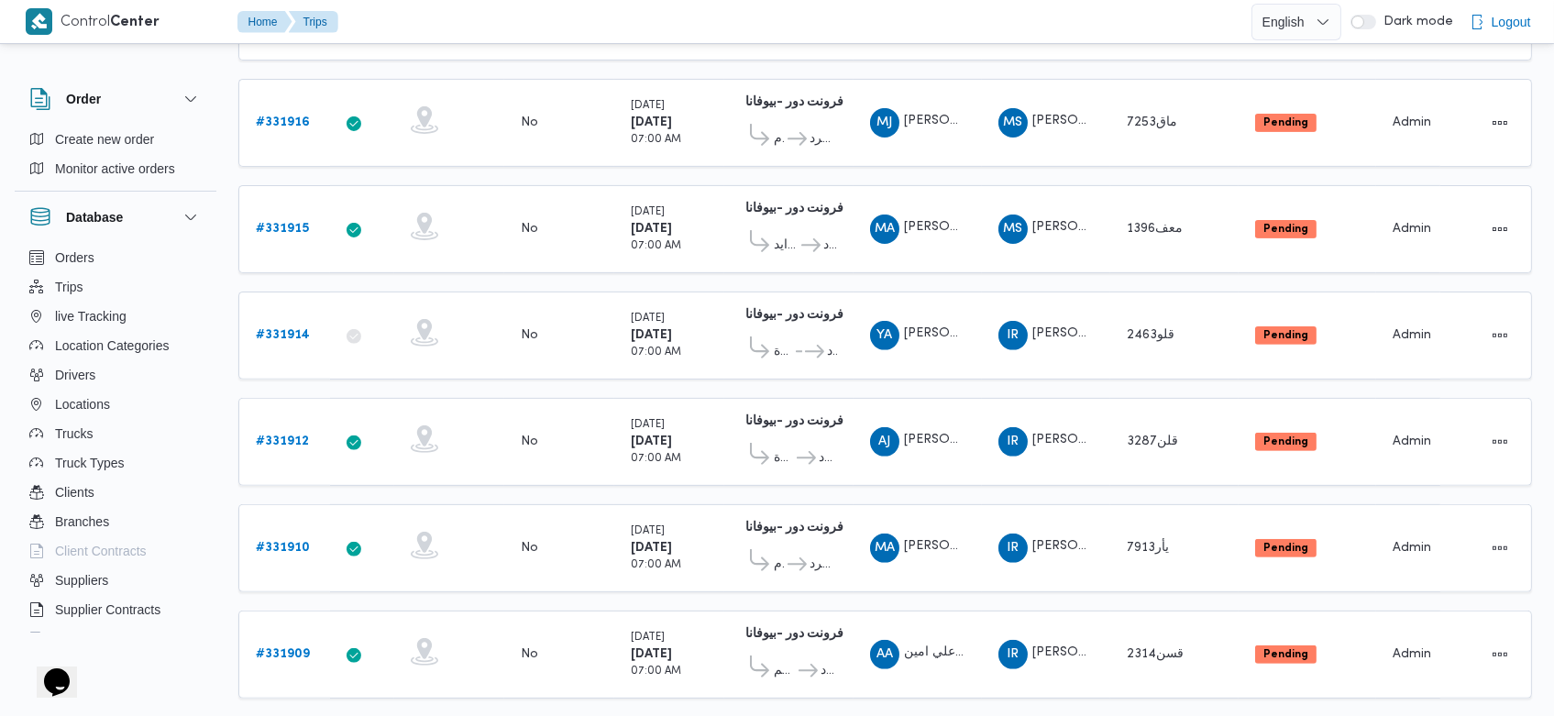
scroll to position [1775, 0]
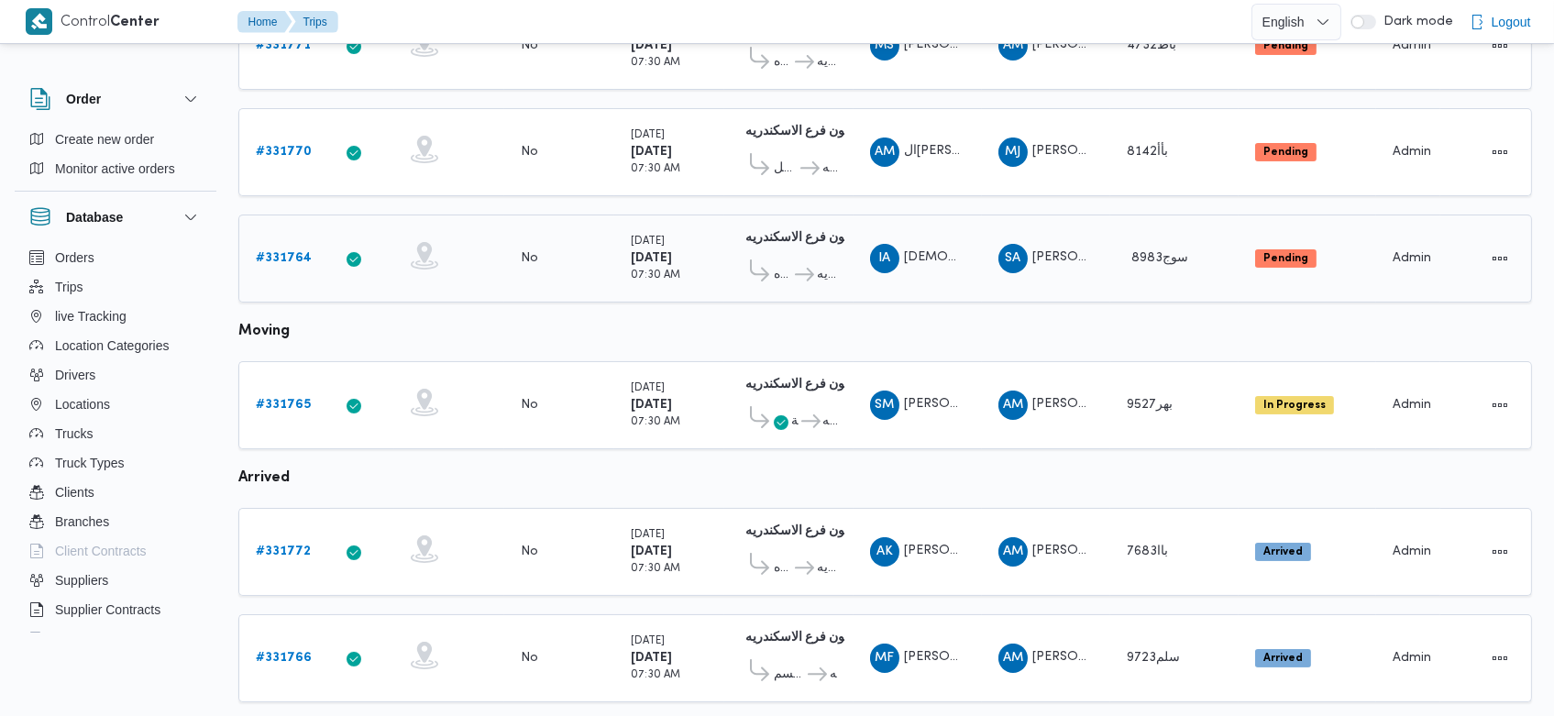
scroll to position [356, 0]
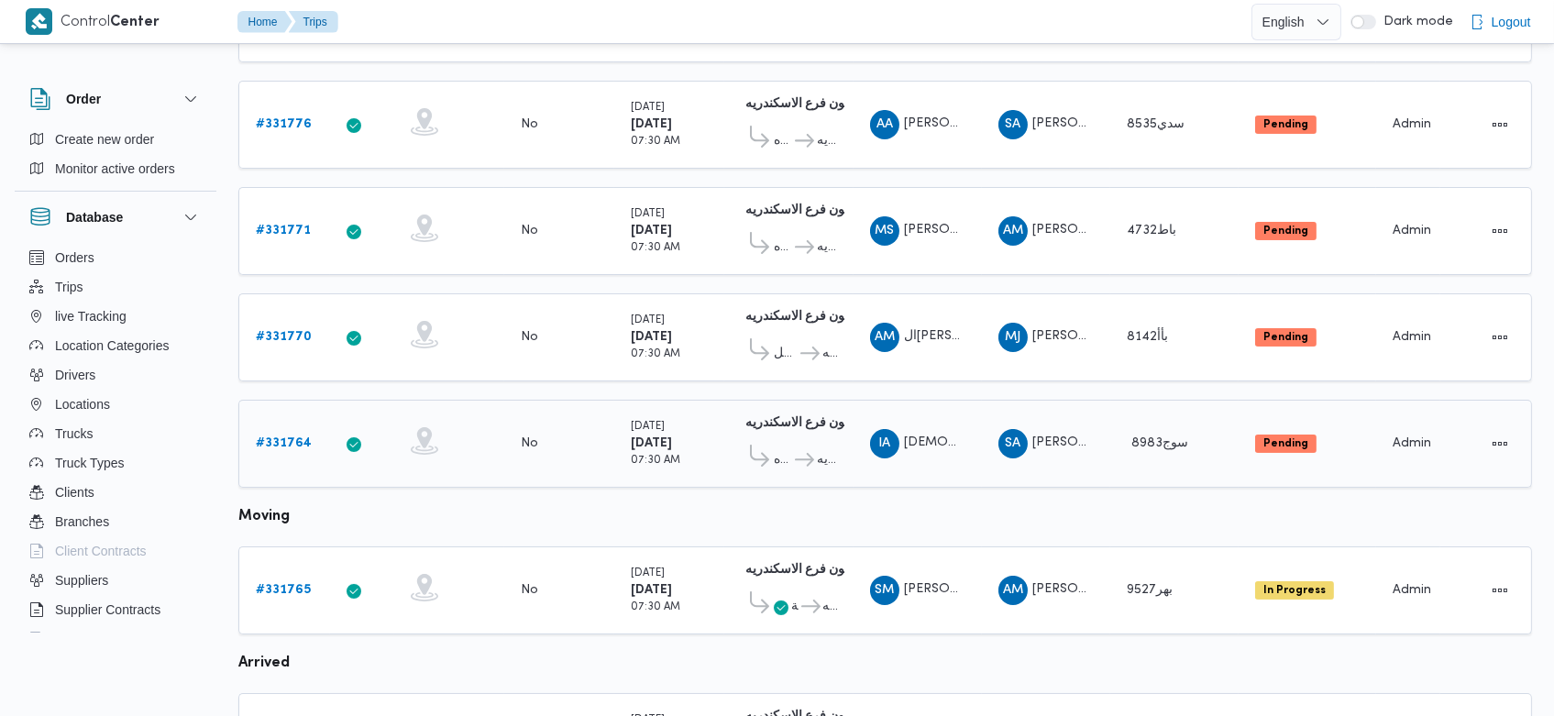
click at [293, 437] on b "# 331764" at bounding box center [284, 443] width 56 height 12
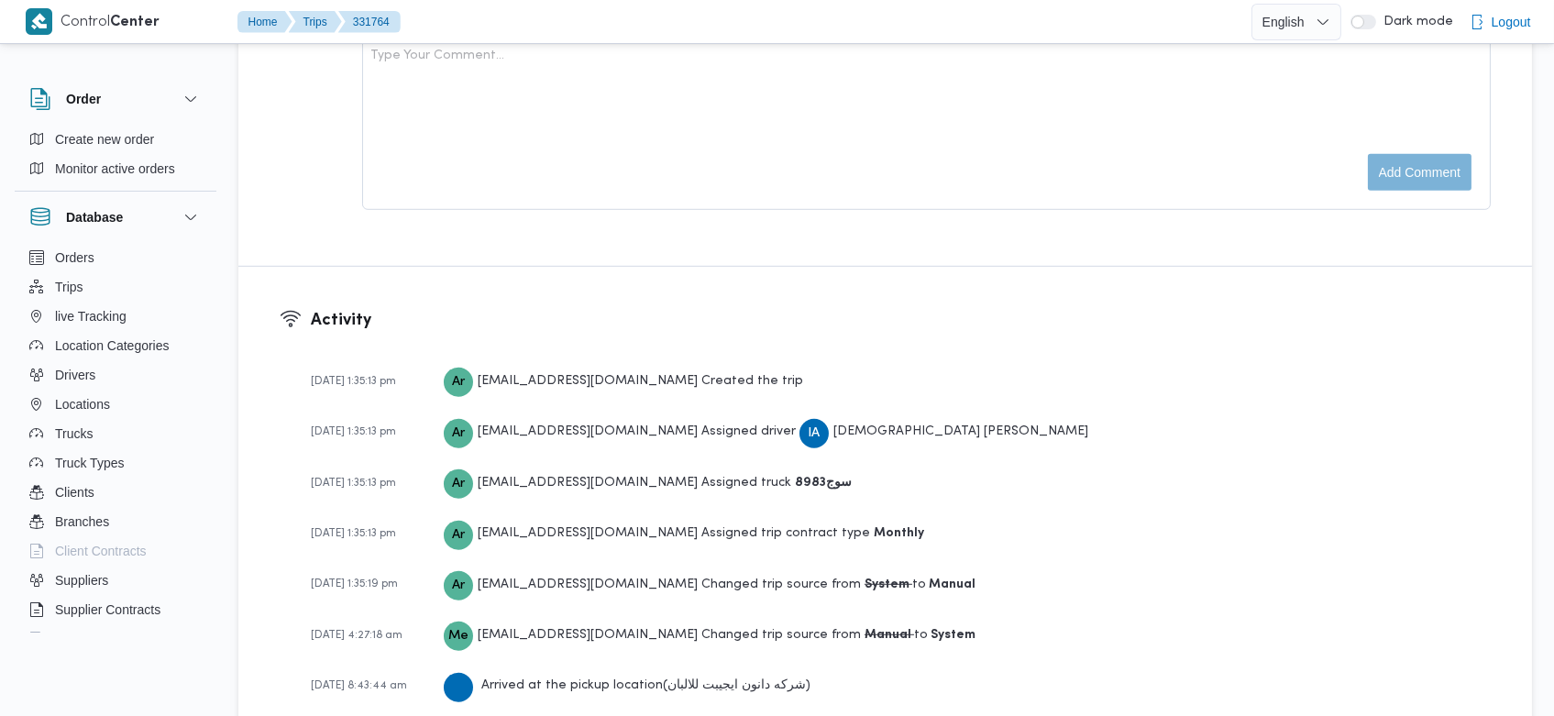
scroll to position [2346, 0]
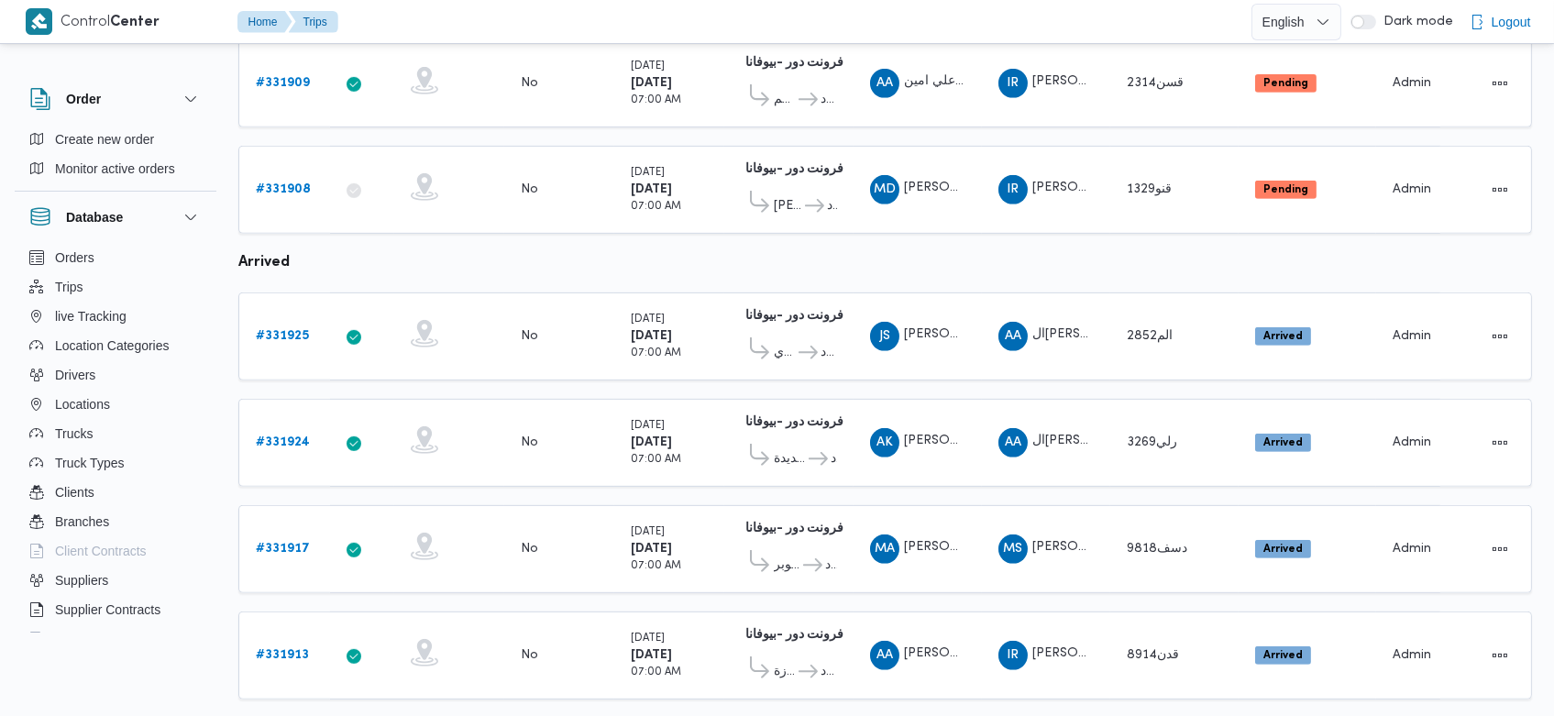
scroll to position [1775, 0]
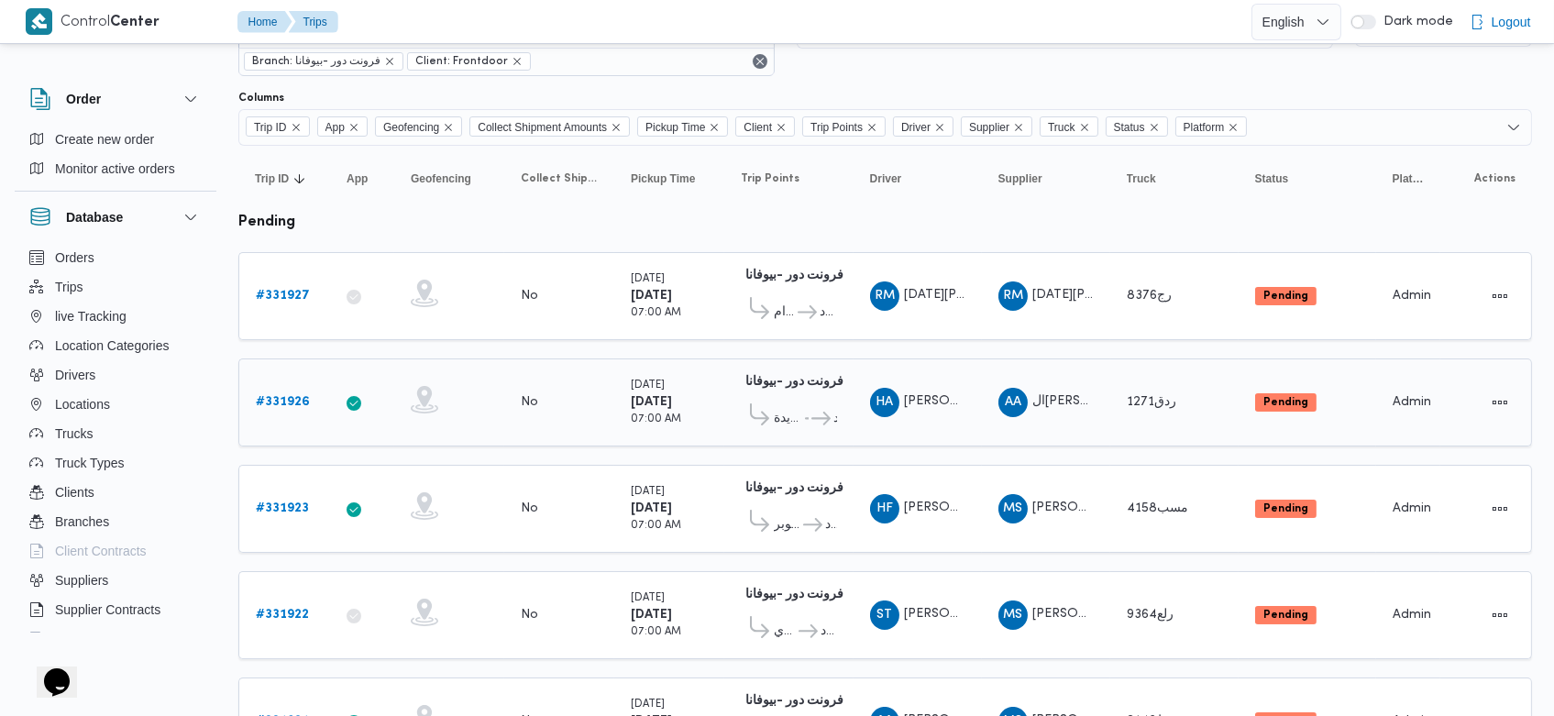
scroll to position [80, 0]
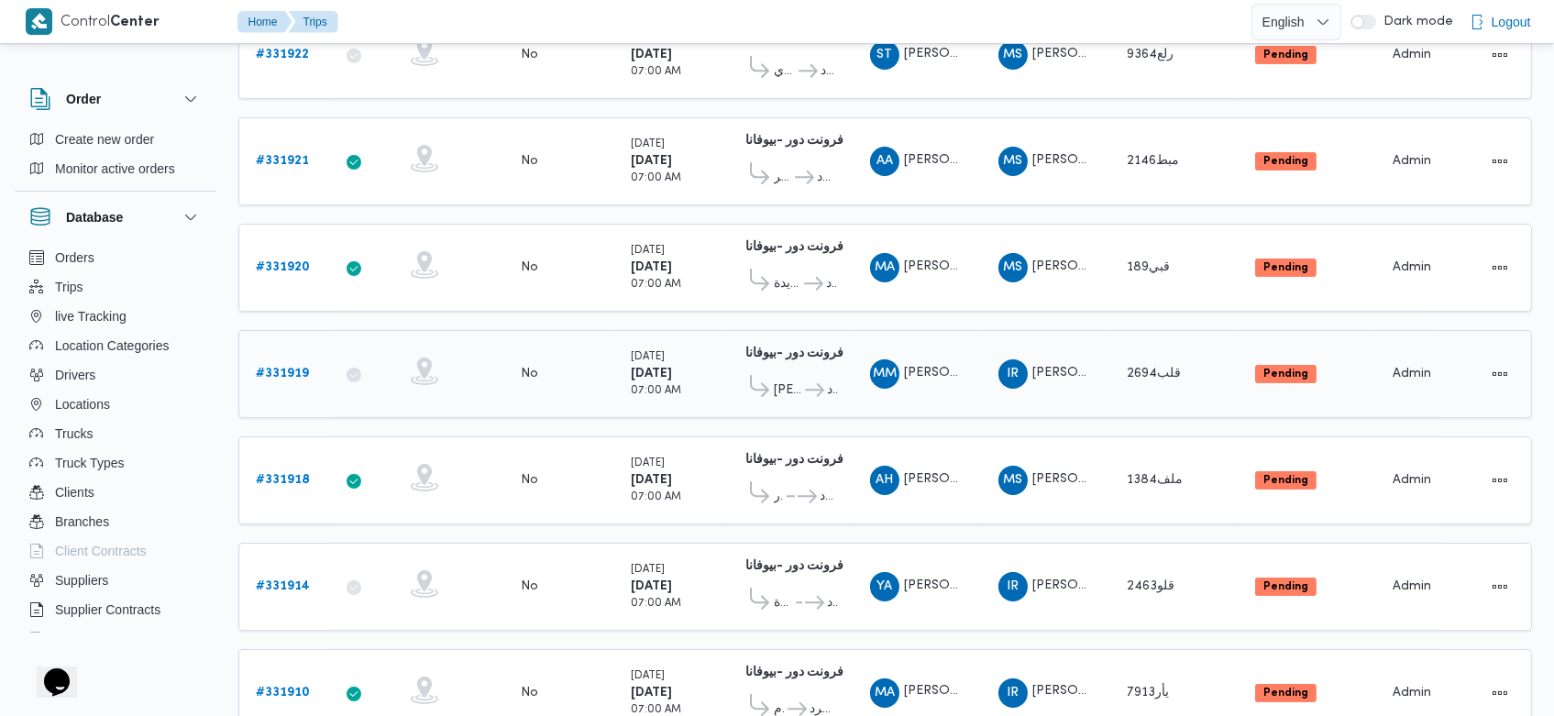
scroll to position [640, 0]
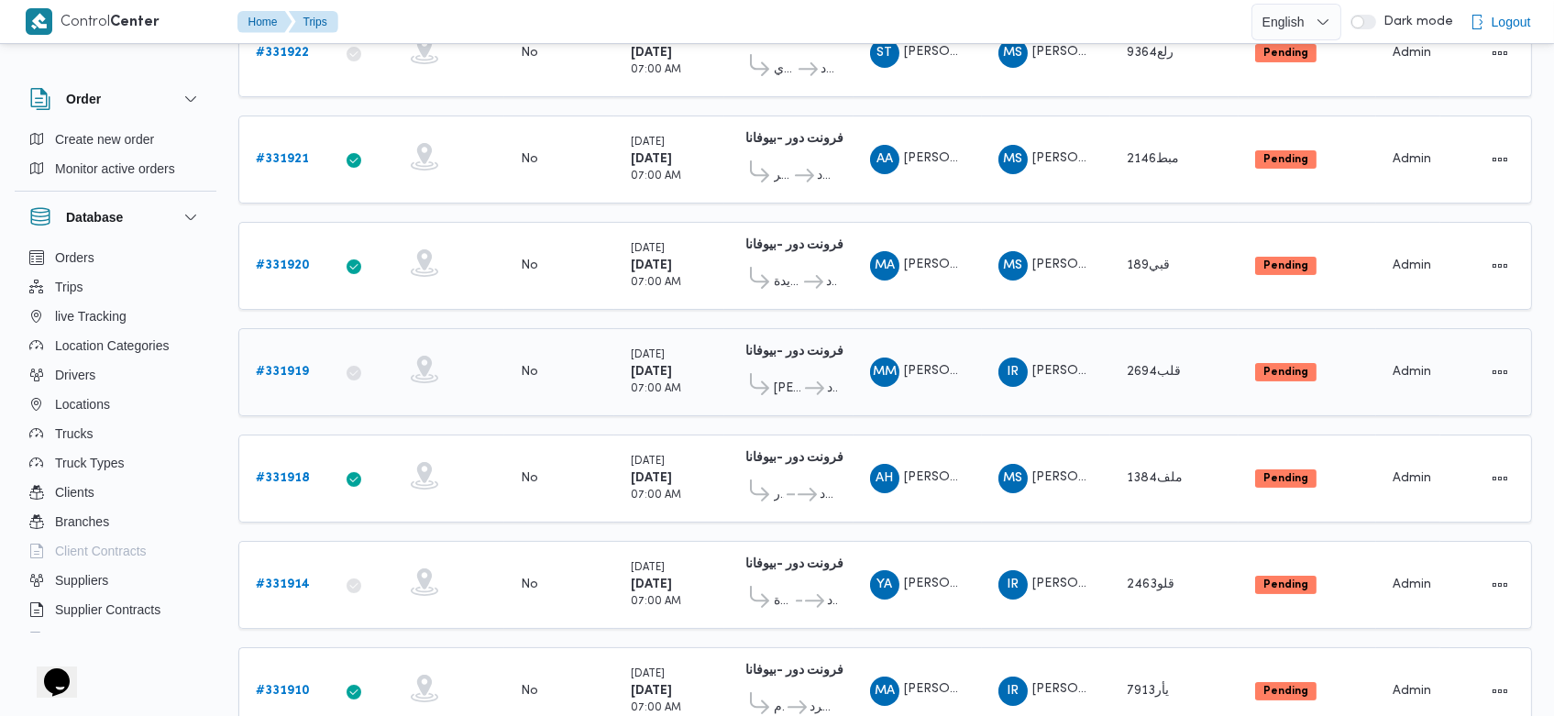
click at [301, 366] on b "# 331919" at bounding box center [282, 372] width 53 height 12
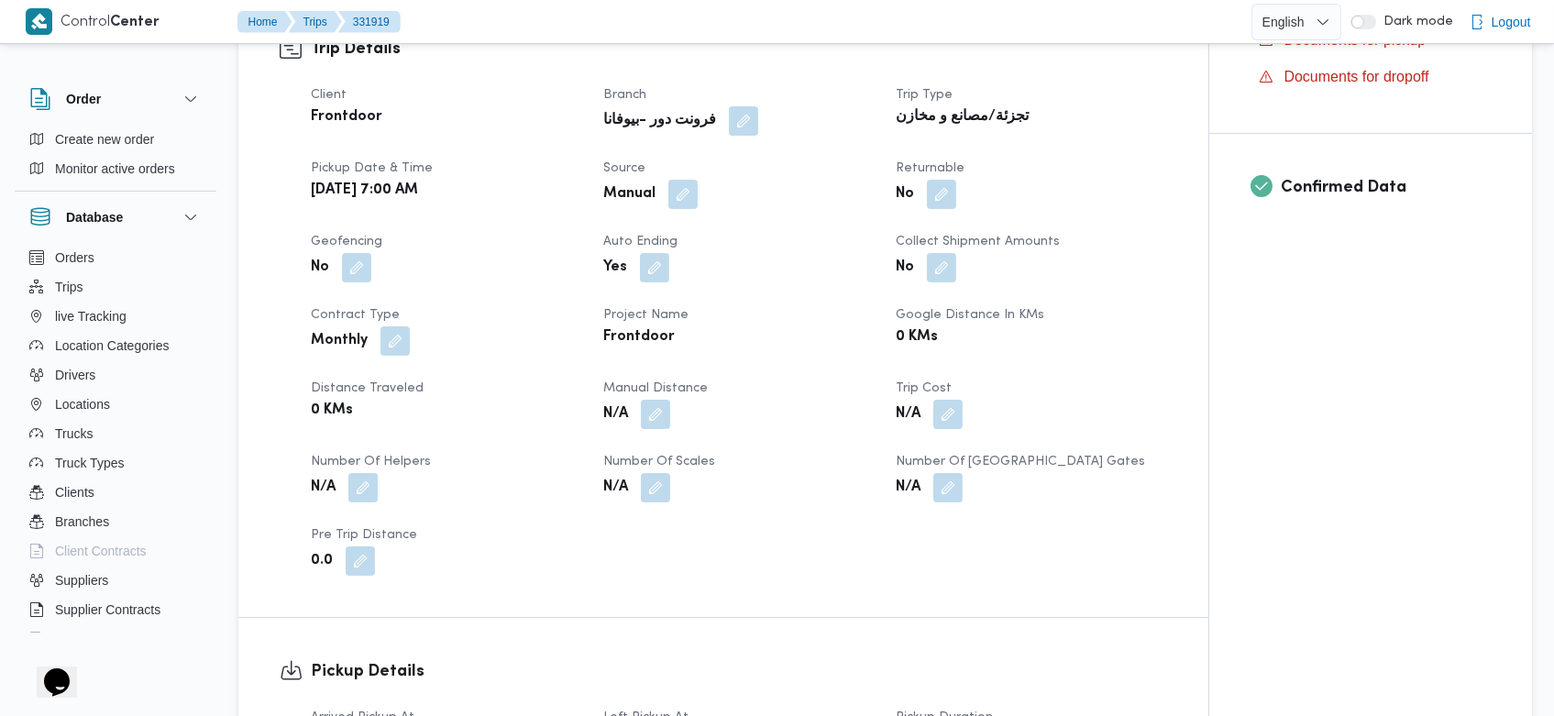
scroll to position [457, 0]
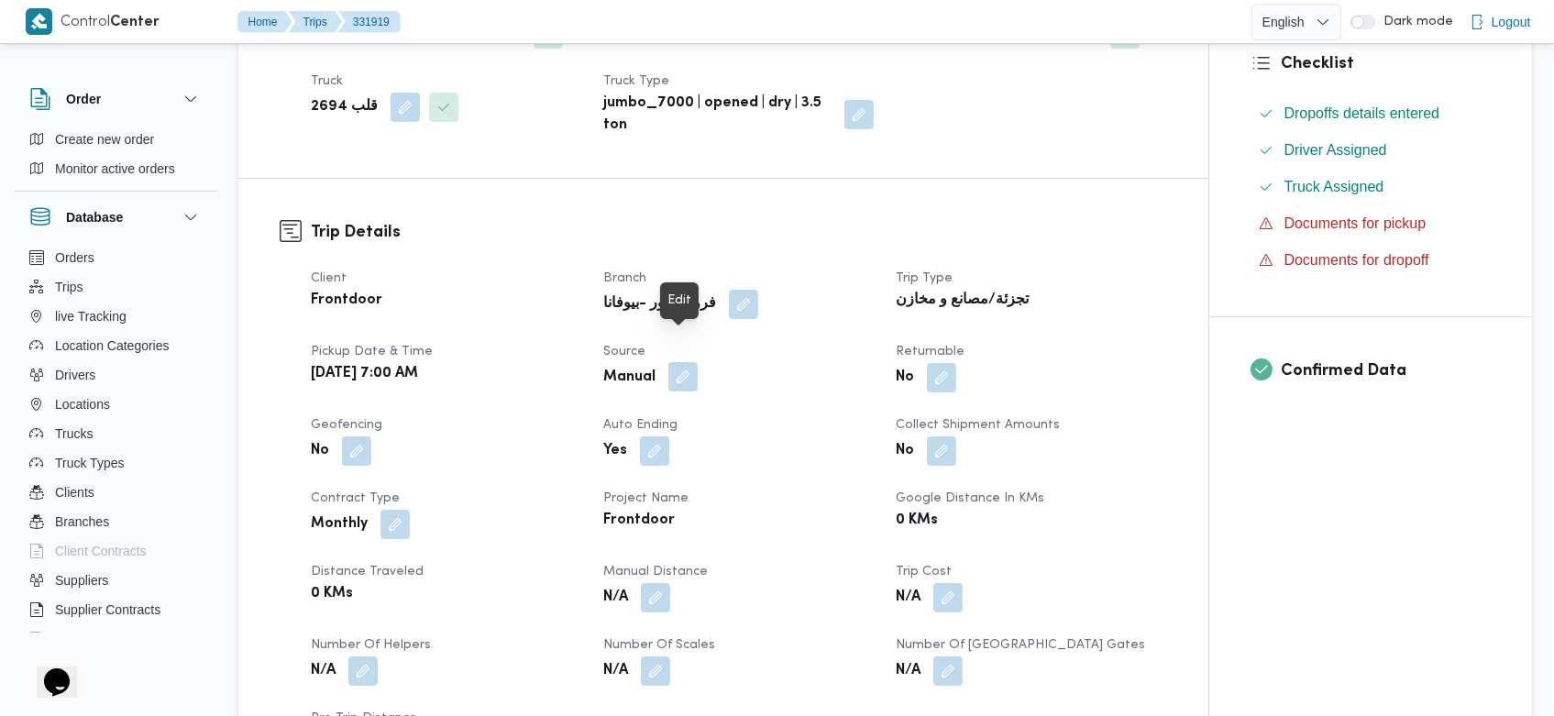
click at [689, 362] on button "button" at bounding box center [682, 376] width 29 height 29
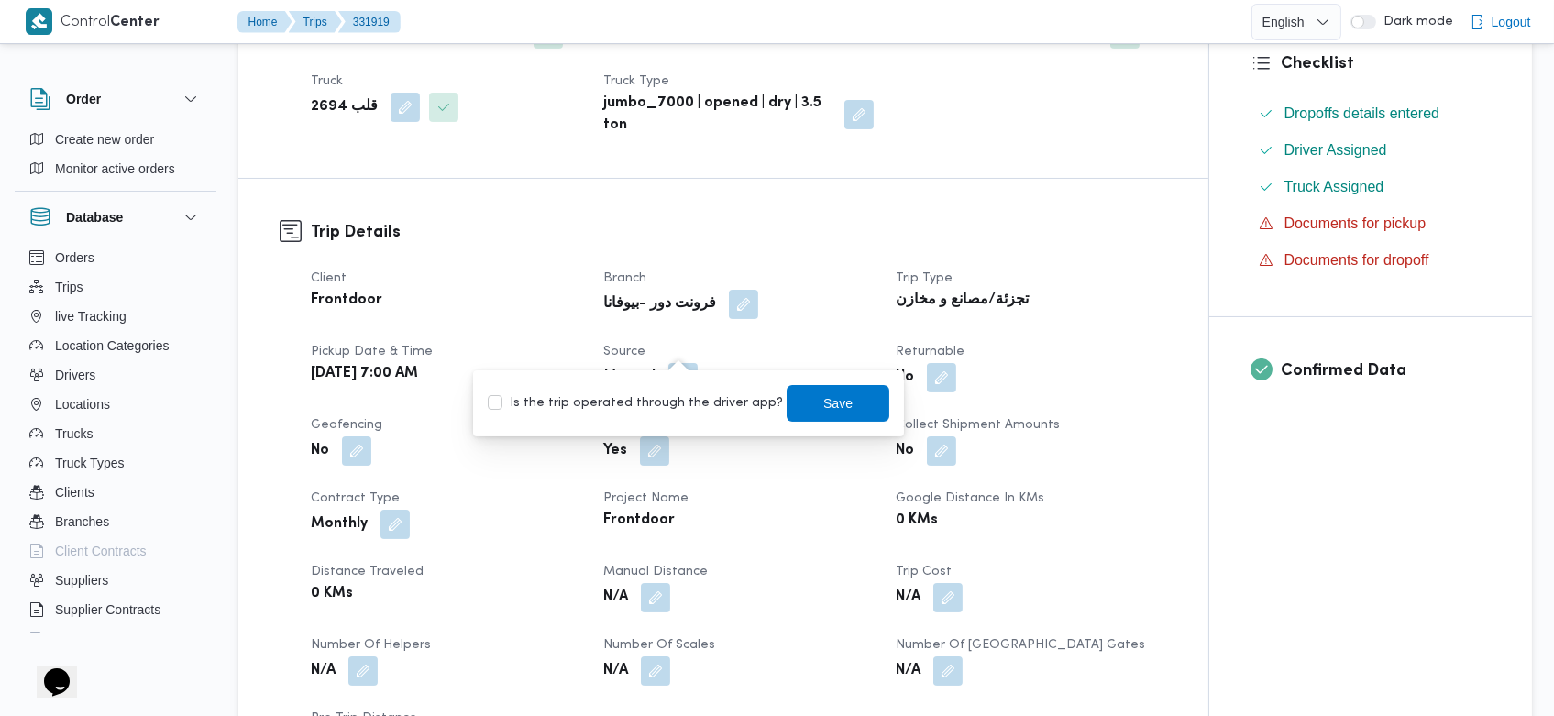
click at [656, 403] on label "Is the trip operated through the driver app?" at bounding box center [635, 403] width 295 height 22
checkbox input "true"
click at [824, 403] on span "Save" at bounding box center [838, 402] width 29 height 22
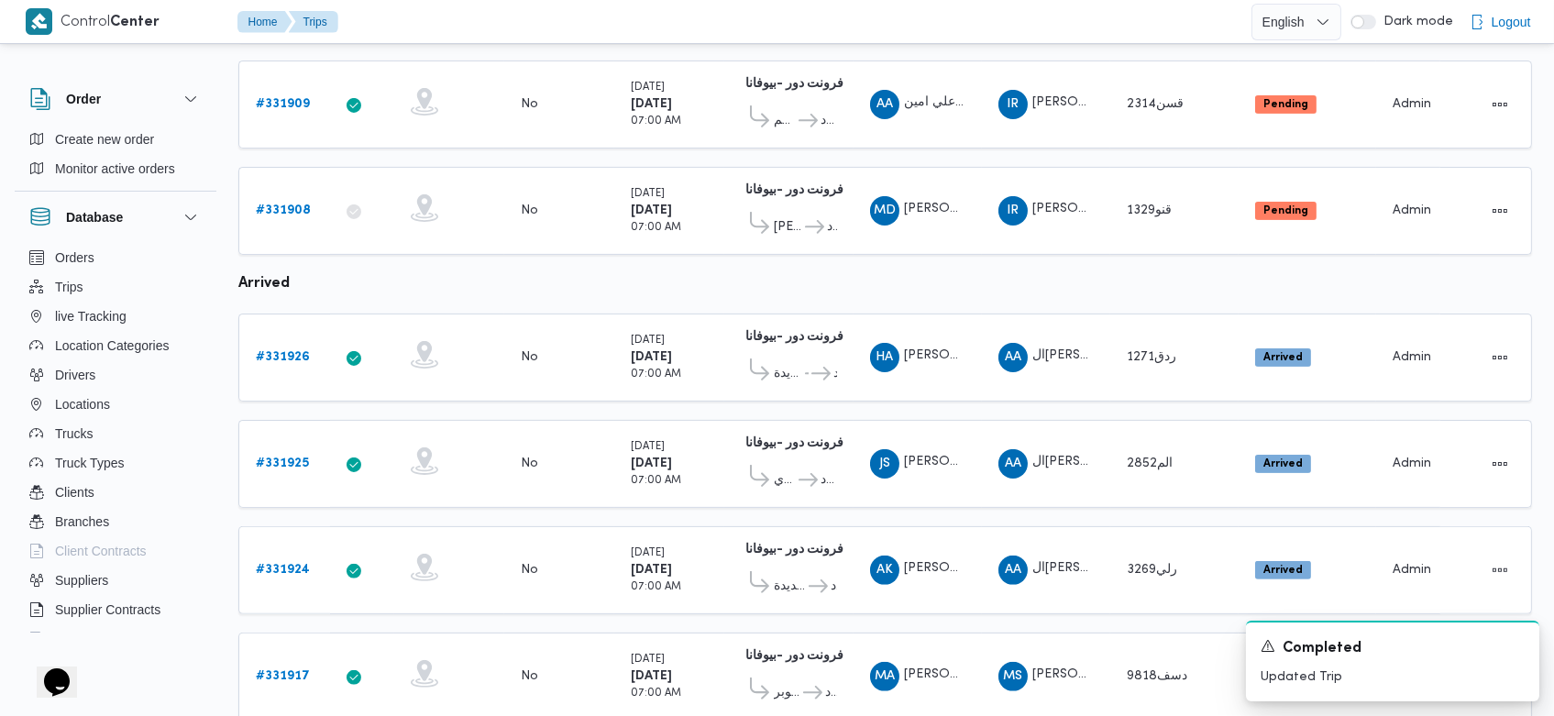
scroll to position [1060, 0]
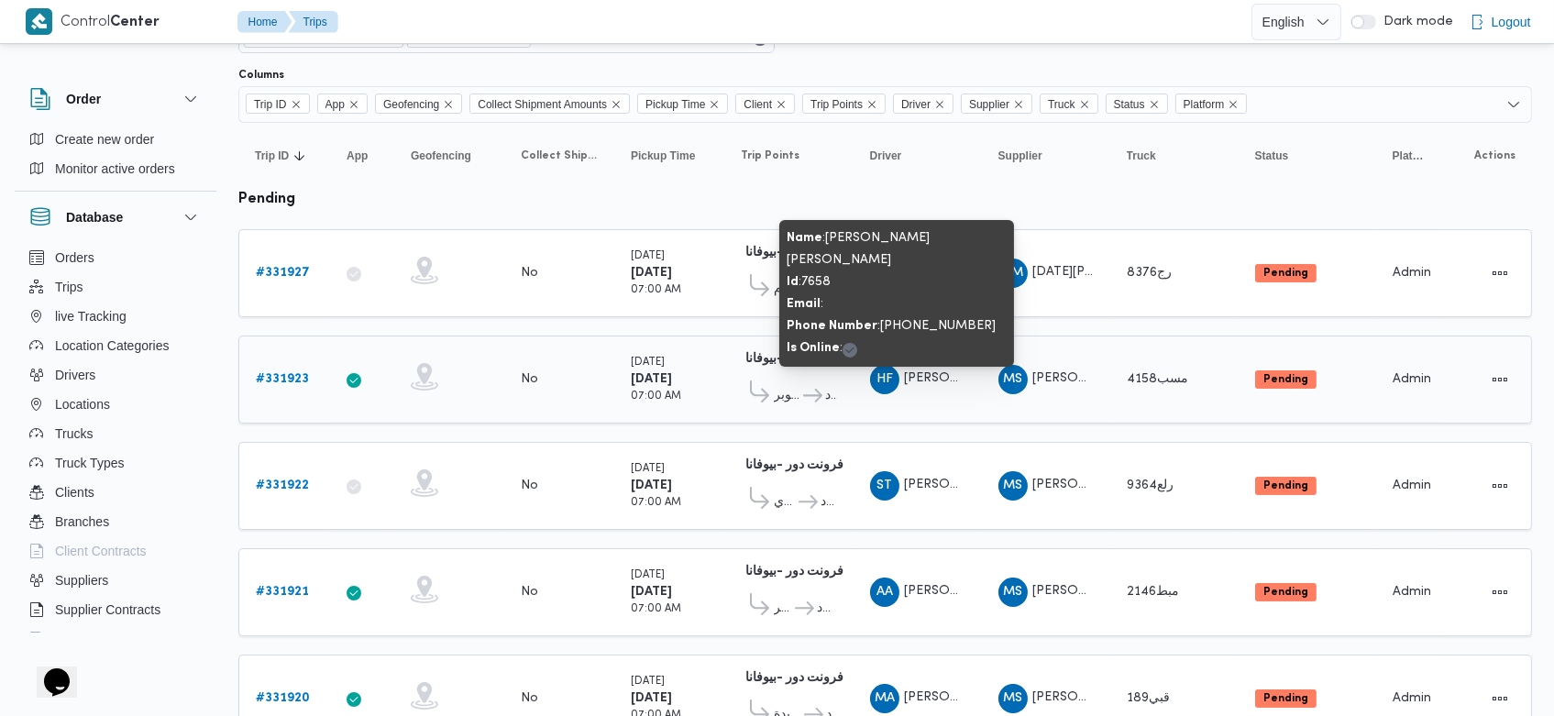
scroll to position [99, 0]
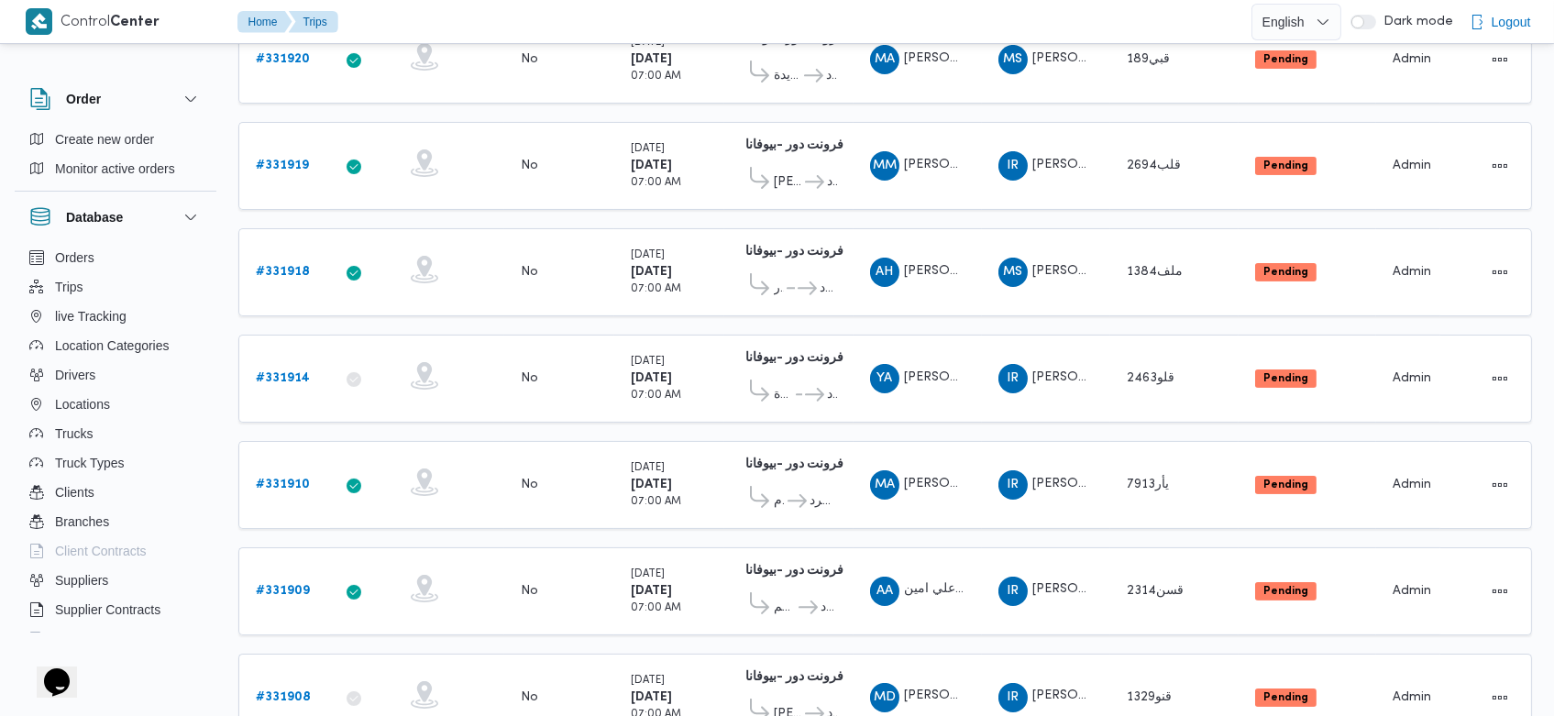
scroll to position [739, 0]
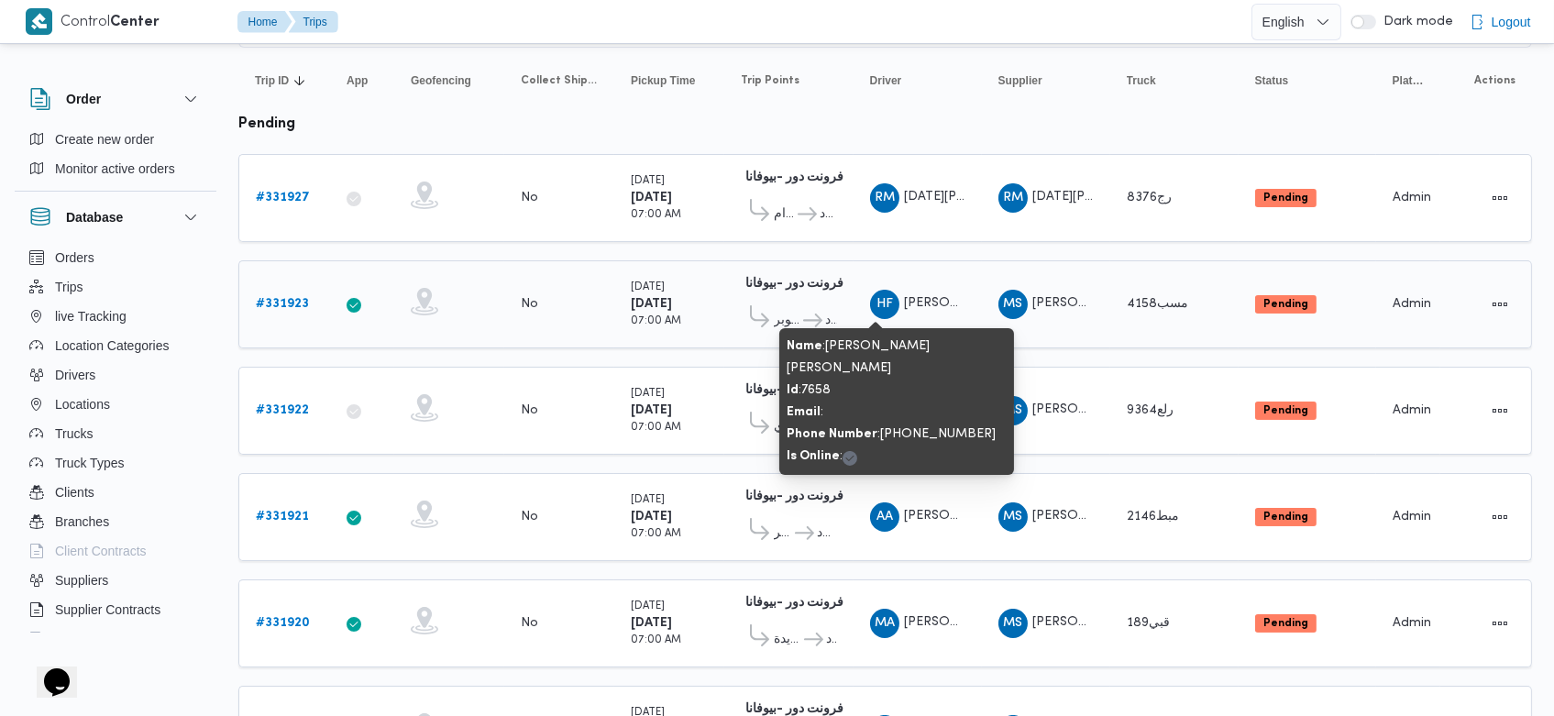
scroll to position [172, 0]
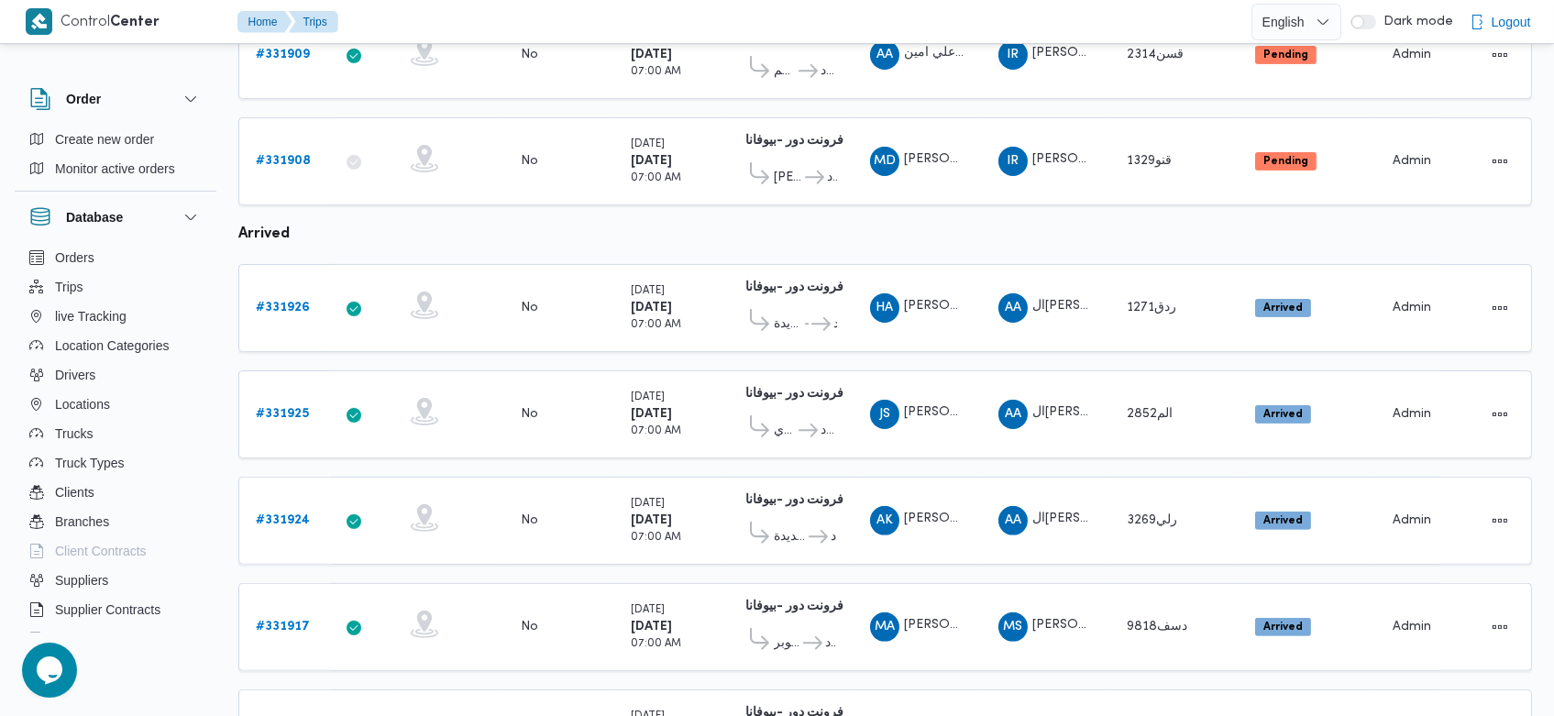
scroll to position [1261, 0]
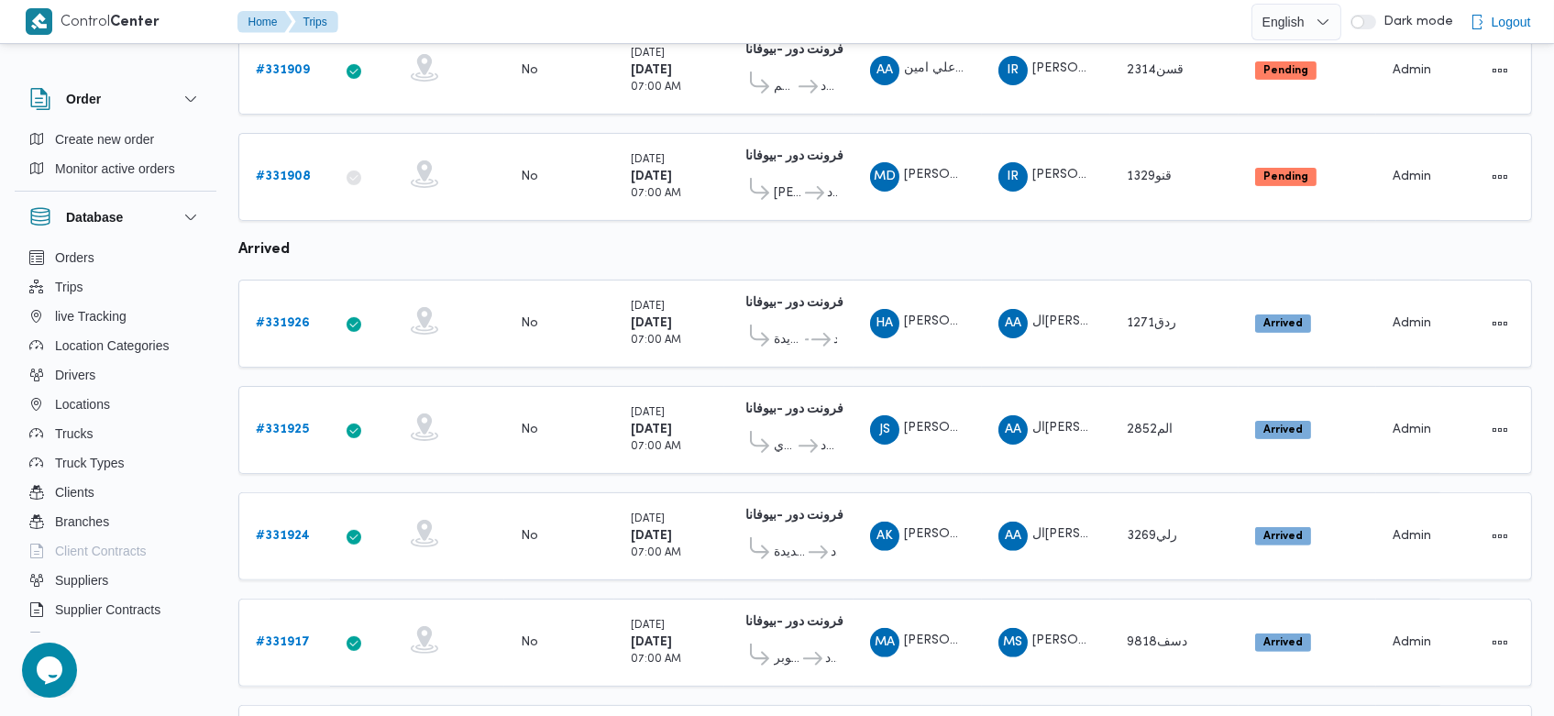
click at [791, 235] on table "Trip ID Click to sort in ascending order App Click to sort in ascending order G…" at bounding box center [885, 100] width 1294 height 2274
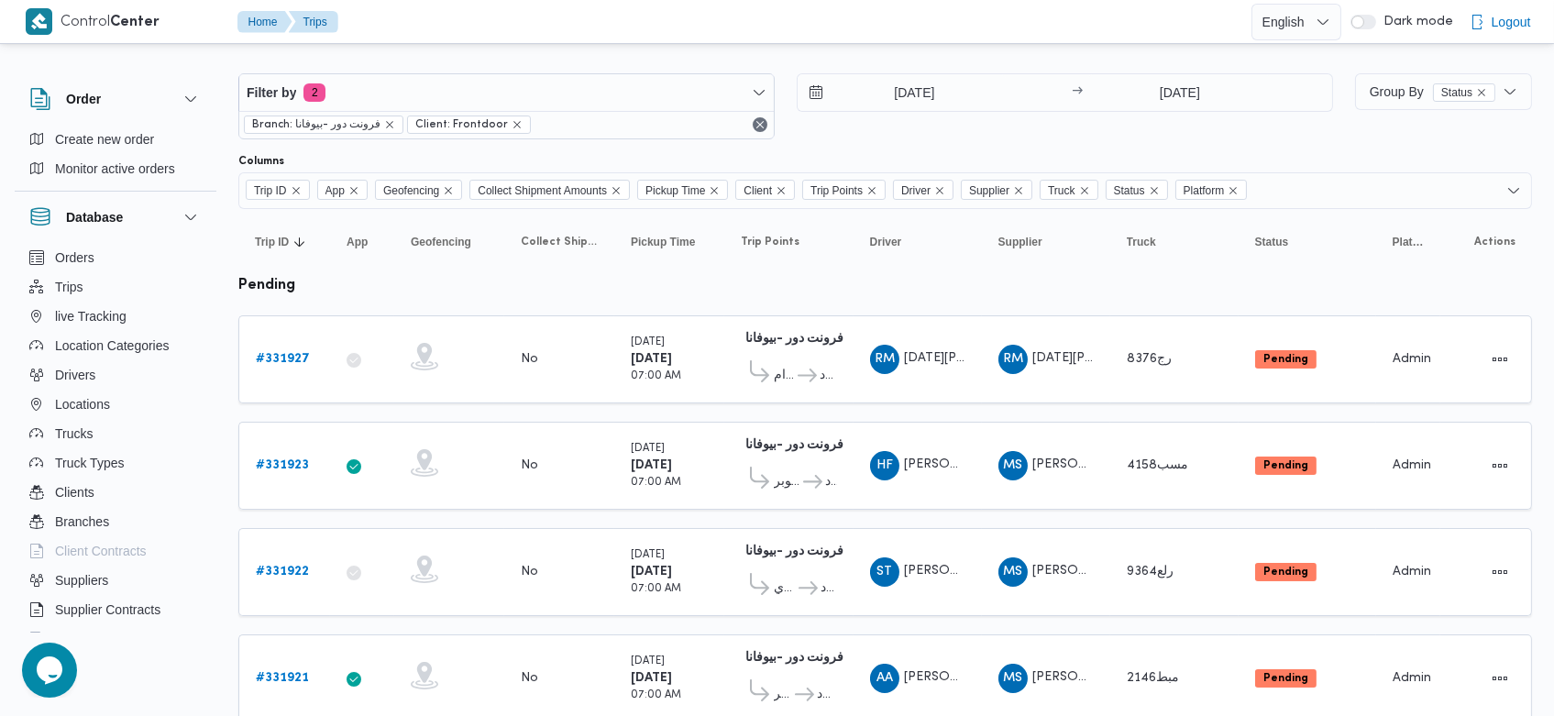
scroll to position [1, 0]
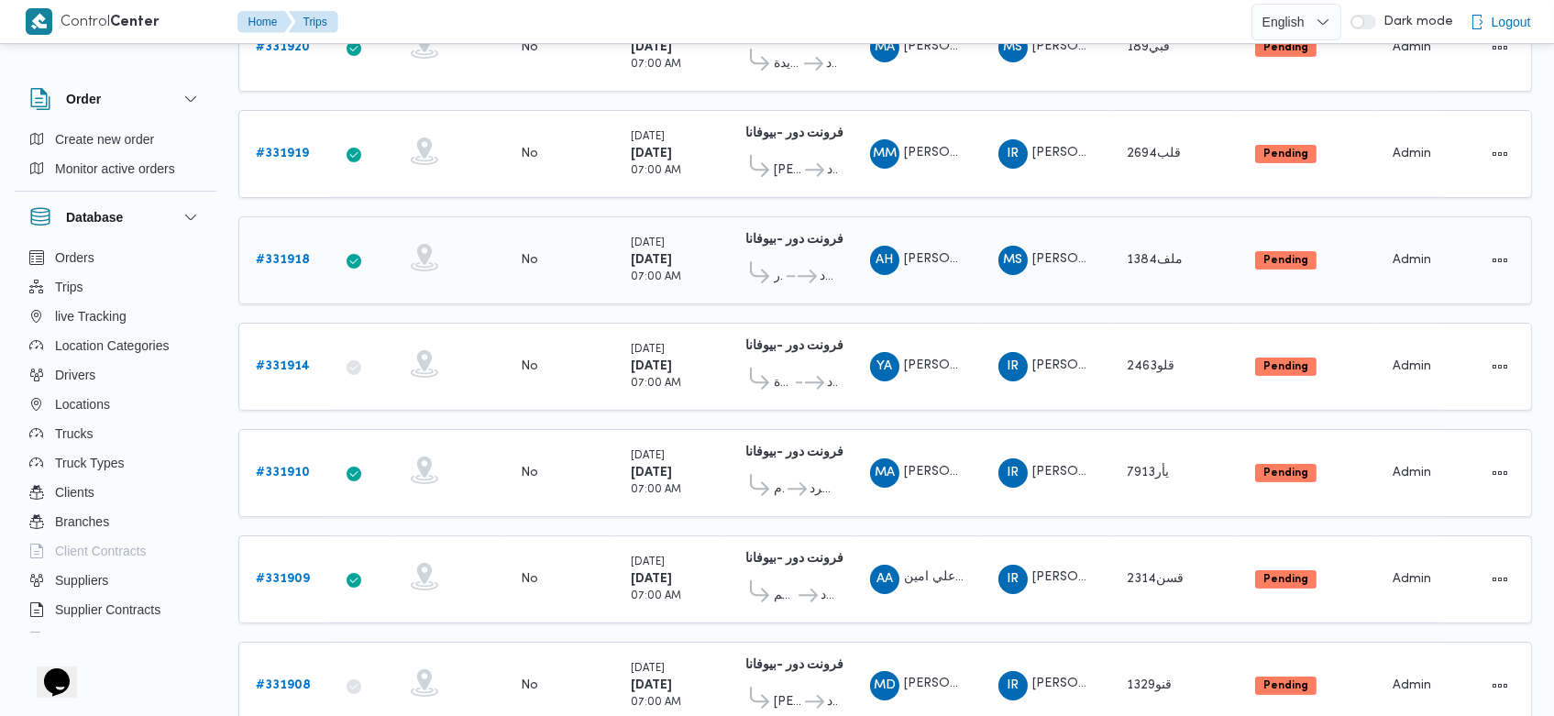
scroll to position [784, 0]
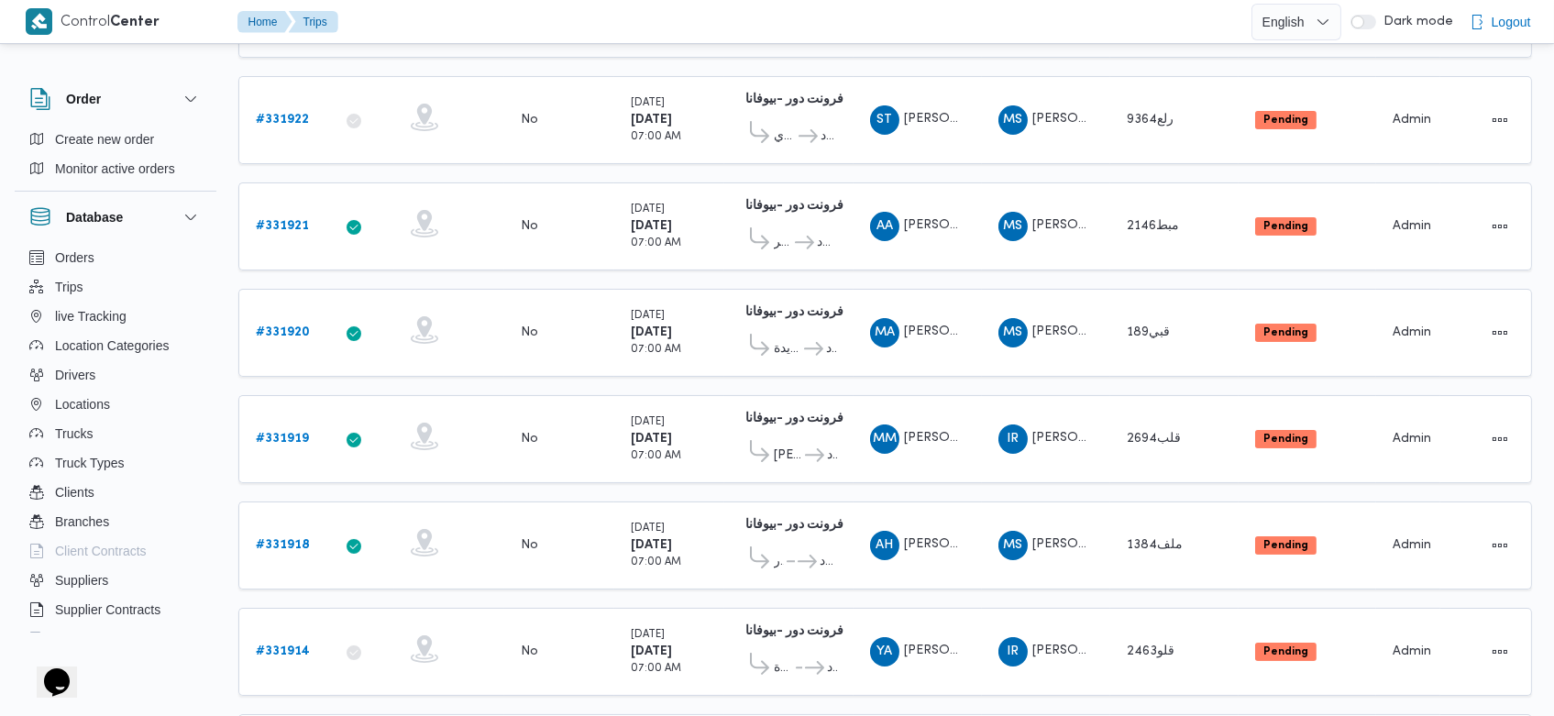
scroll to position [480, 0]
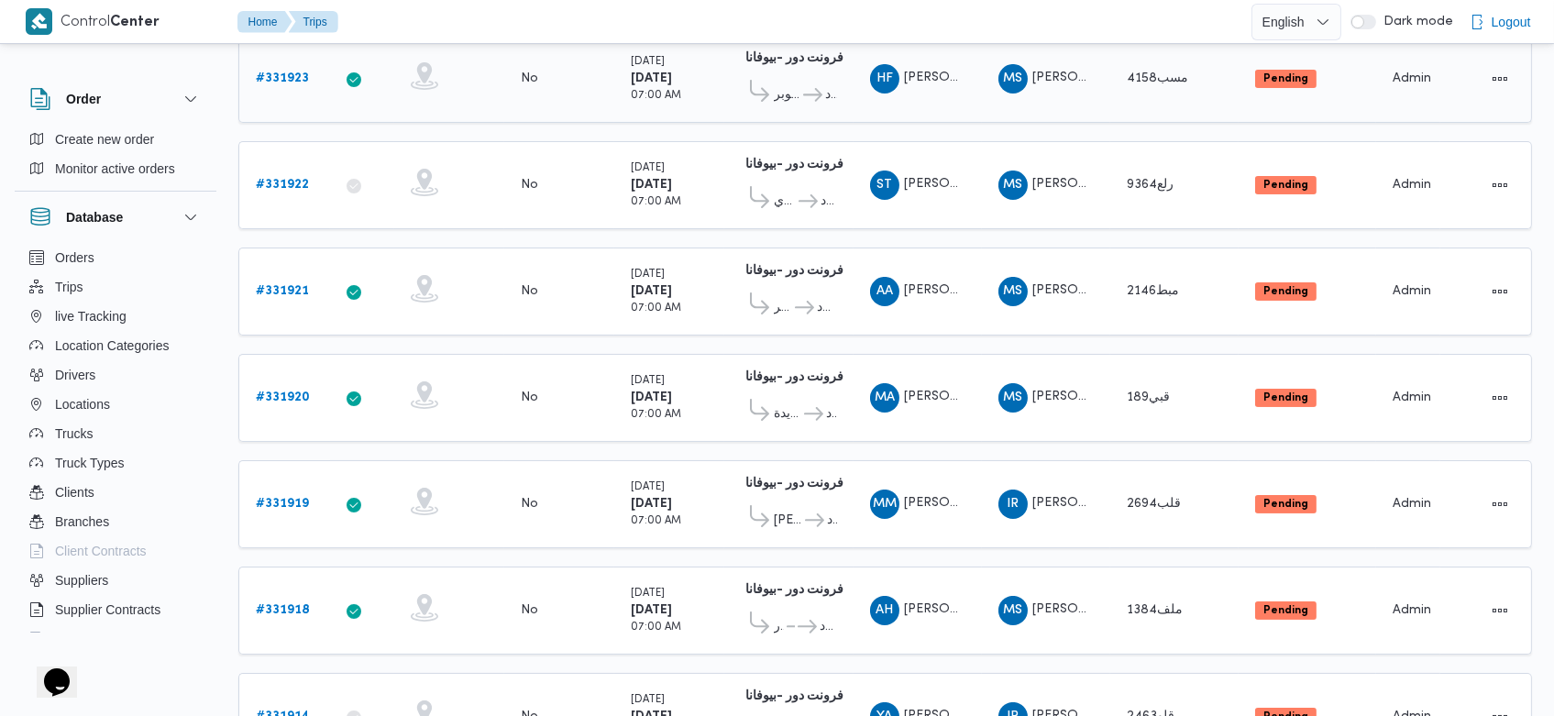
scroll to position [406, 0]
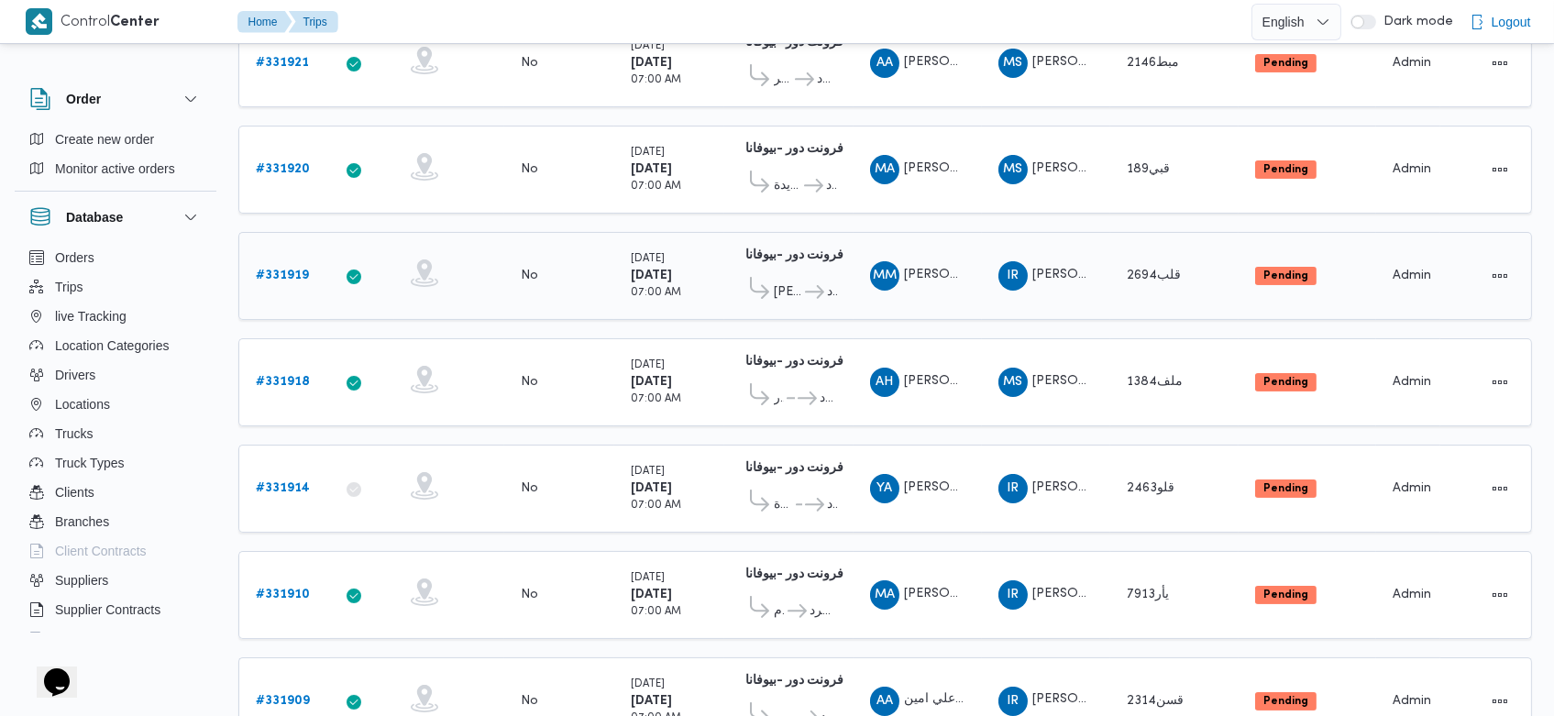
scroll to position [634, 0]
